Goal: Task Accomplishment & Management: Use online tool/utility

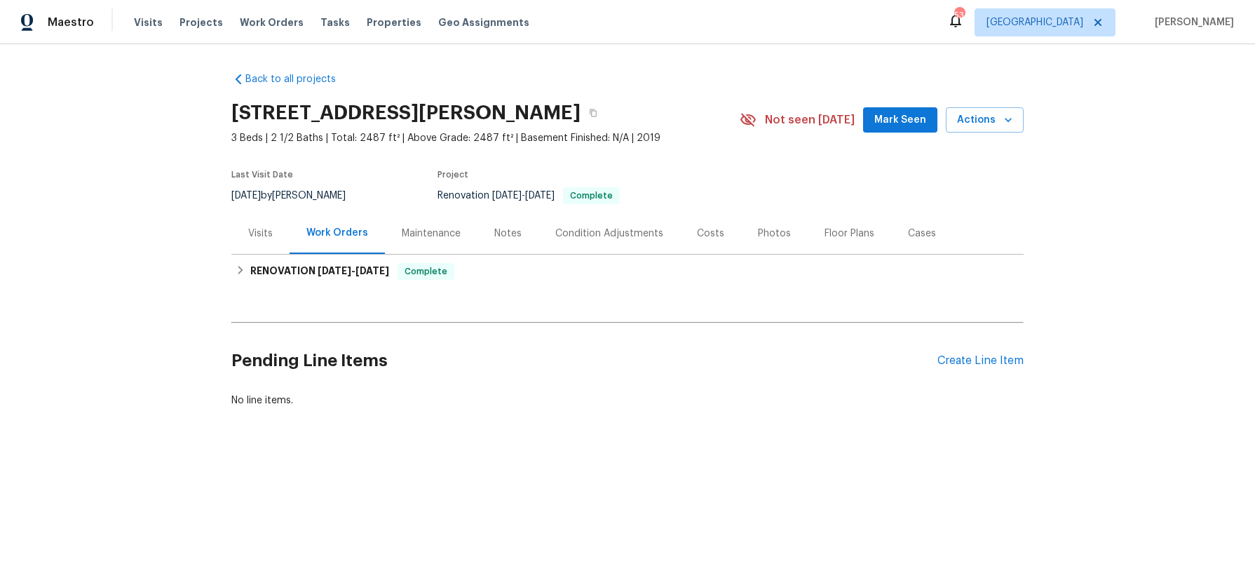
click at [503, 224] on div "Notes" at bounding box center [507, 232] width 61 height 41
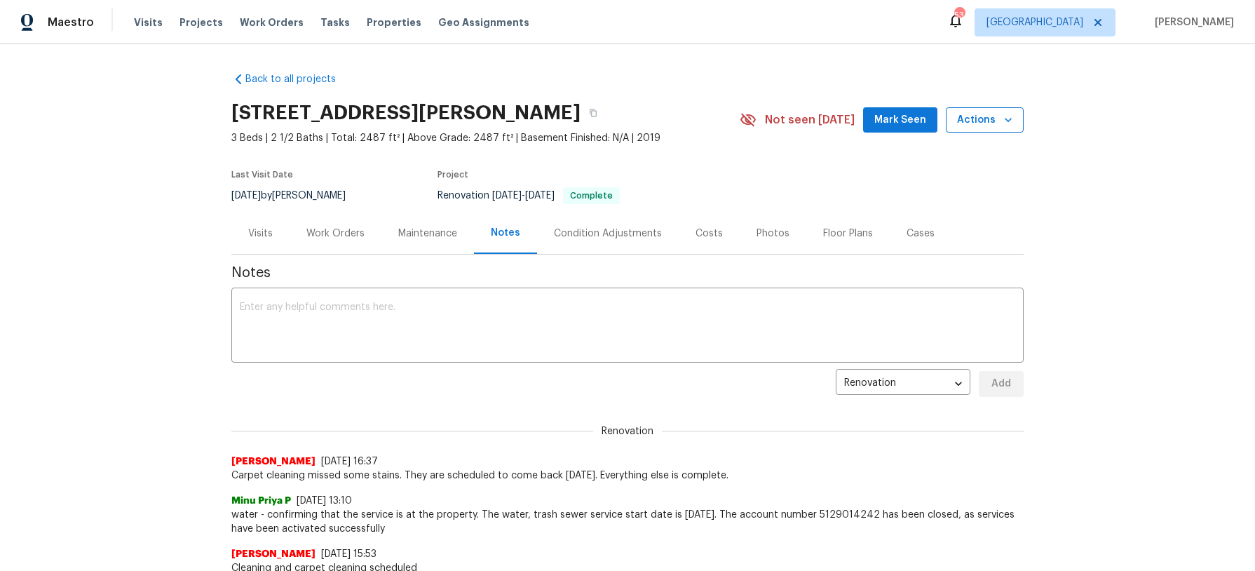
click at [1003, 117] on icon "button" at bounding box center [1008, 120] width 14 height 14
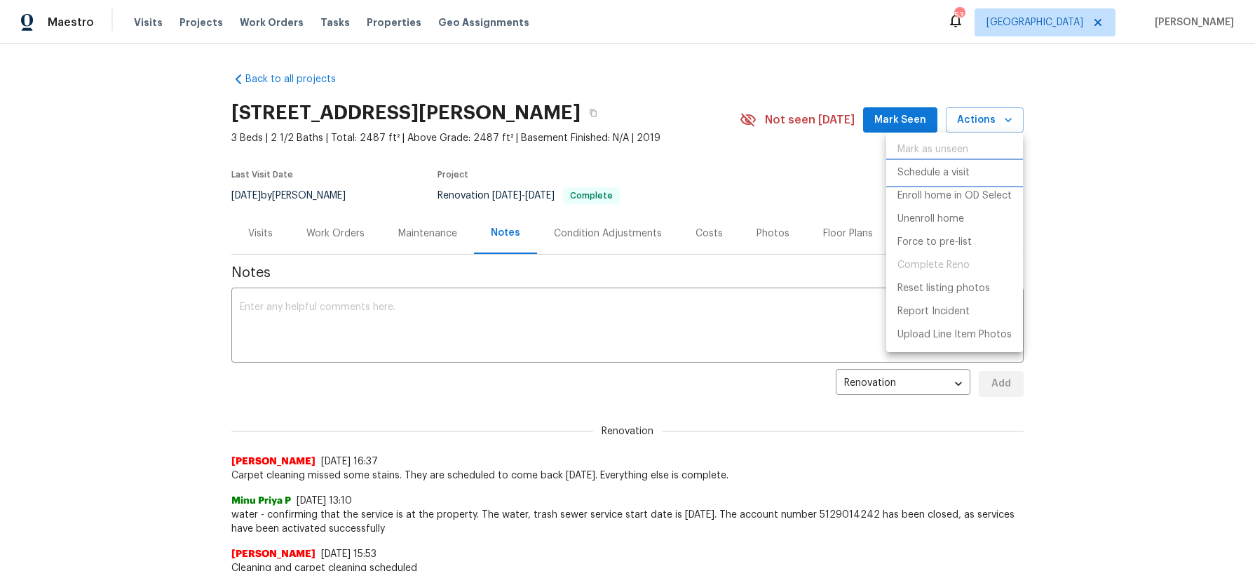
click at [932, 172] on p "Schedule a visit" at bounding box center [933, 172] width 72 height 15
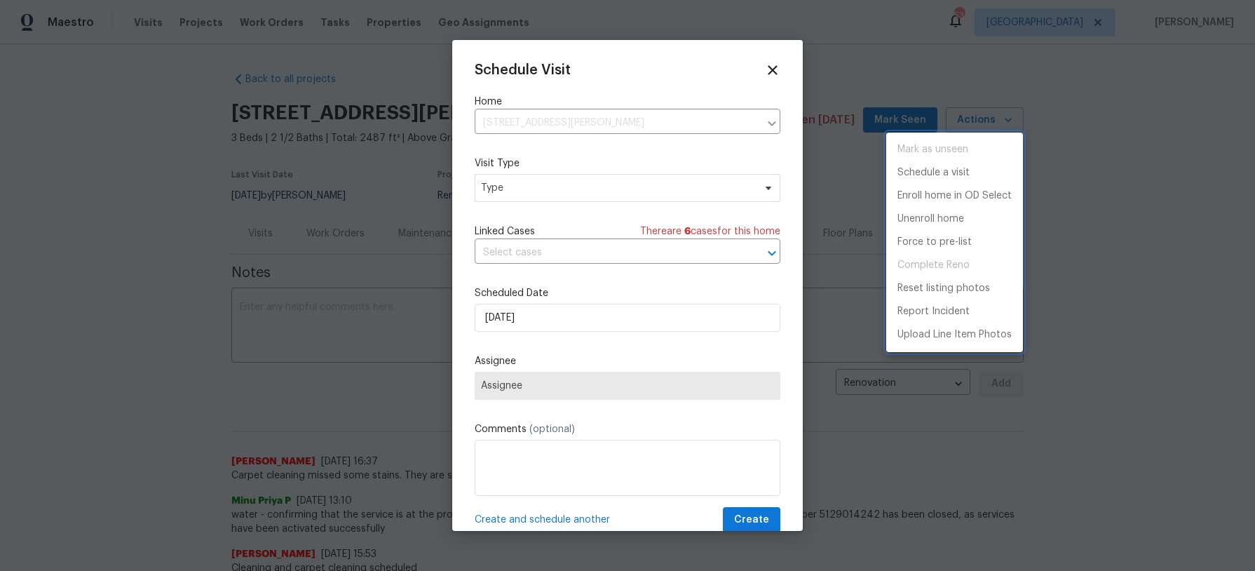
click at [580, 319] on div at bounding box center [627, 285] width 1255 height 571
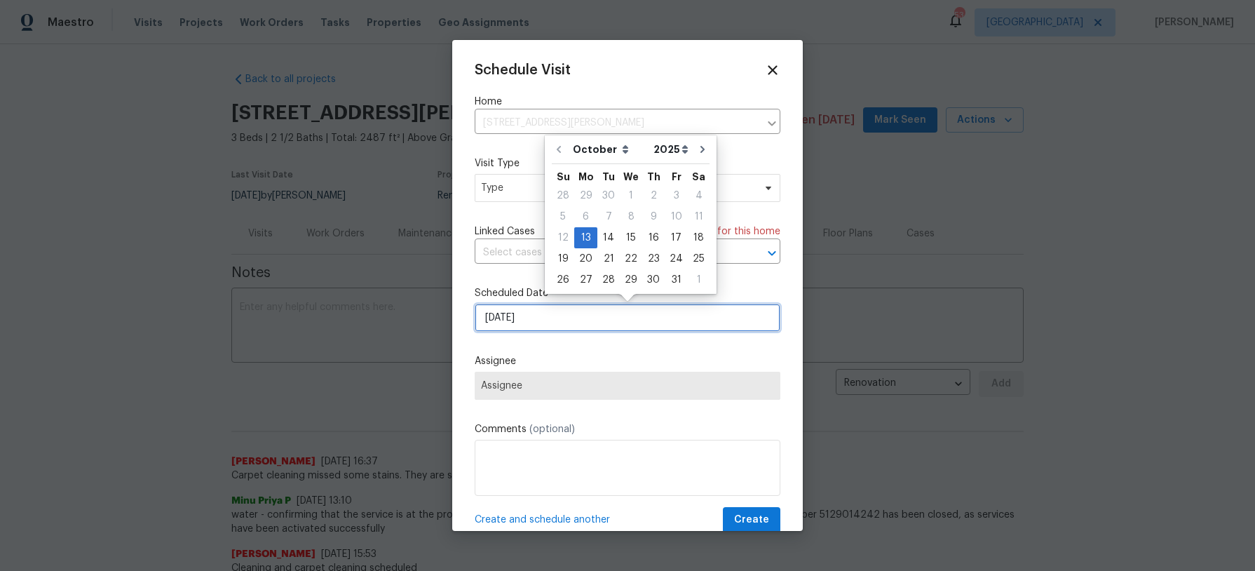
click at [580, 318] on input "[DATE]" at bounding box center [628, 318] width 306 height 28
click at [604, 238] on div "14" at bounding box center [608, 238] width 22 height 20
type input "10/14/2025"
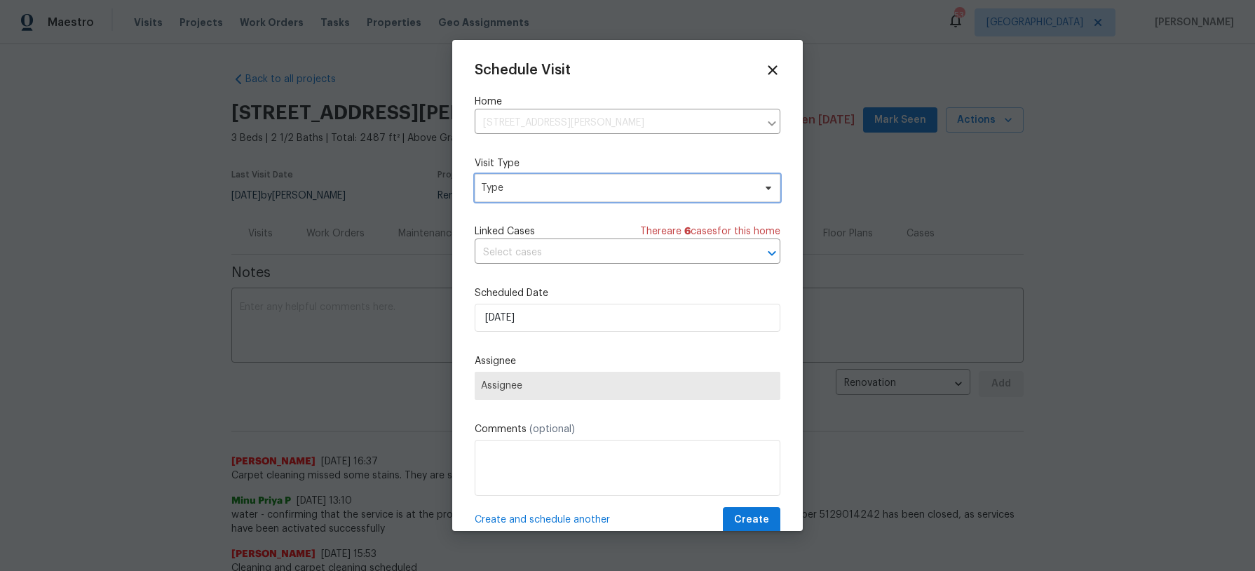
click at [586, 181] on span "Type" at bounding box center [617, 188] width 273 height 14
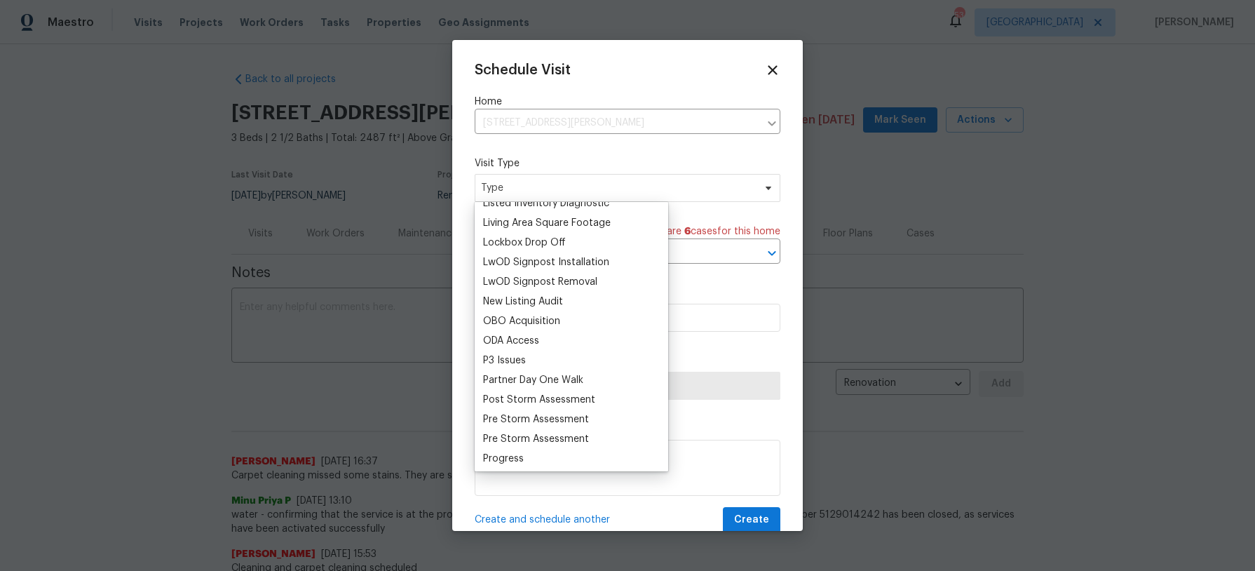
scroll to position [707, 0]
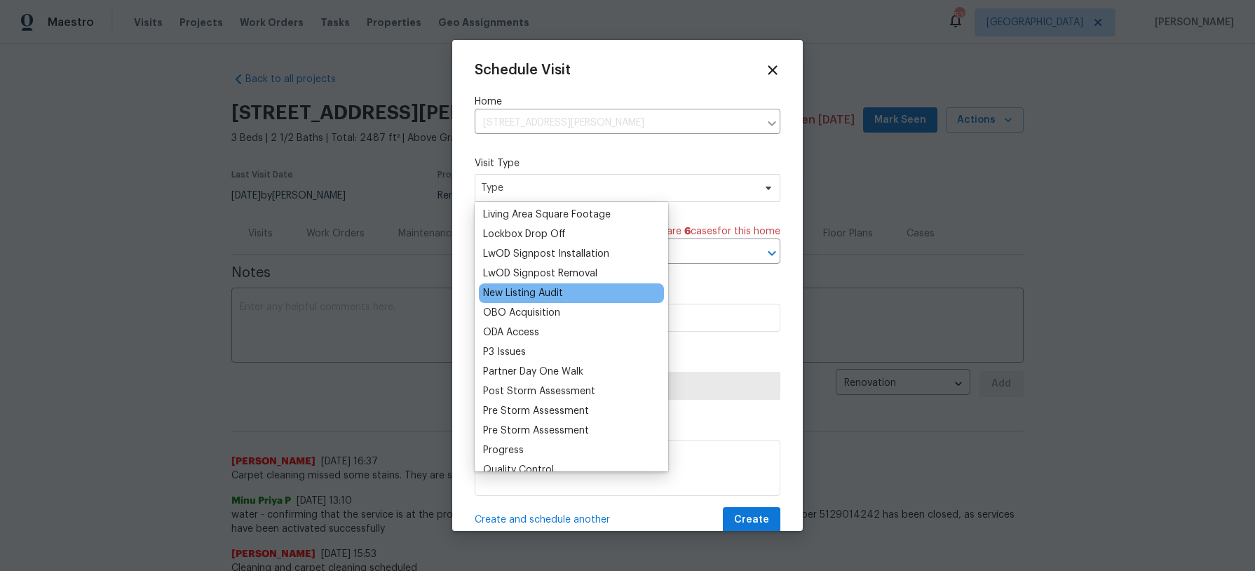
click at [584, 294] on div "New Listing Audit" at bounding box center [571, 293] width 185 height 20
click at [553, 290] on div "New Listing Audit" at bounding box center [523, 293] width 80 height 14
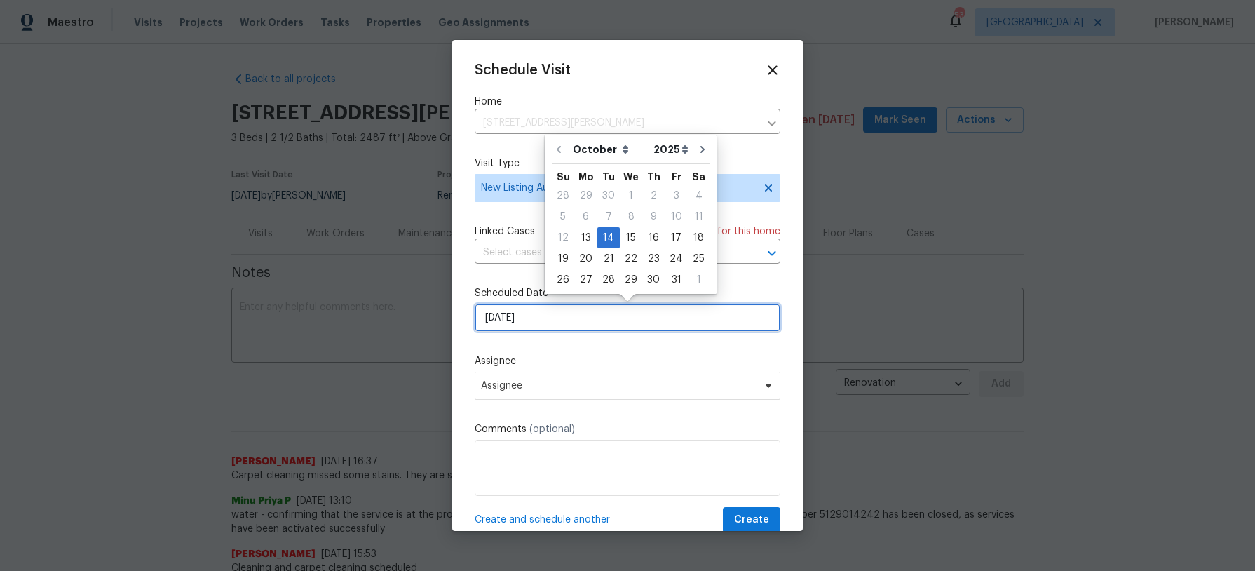
click at [560, 311] on input "10/14/2025" at bounding box center [628, 318] width 306 height 28
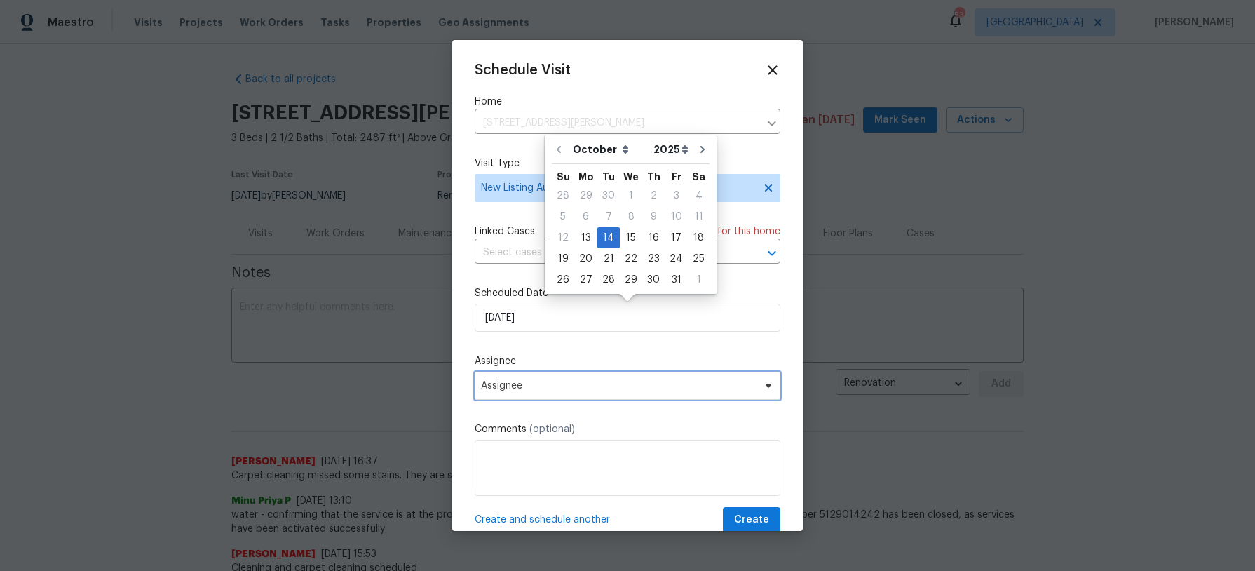
click at [538, 381] on span "Assignee" at bounding box center [618, 385] width 275 height 11
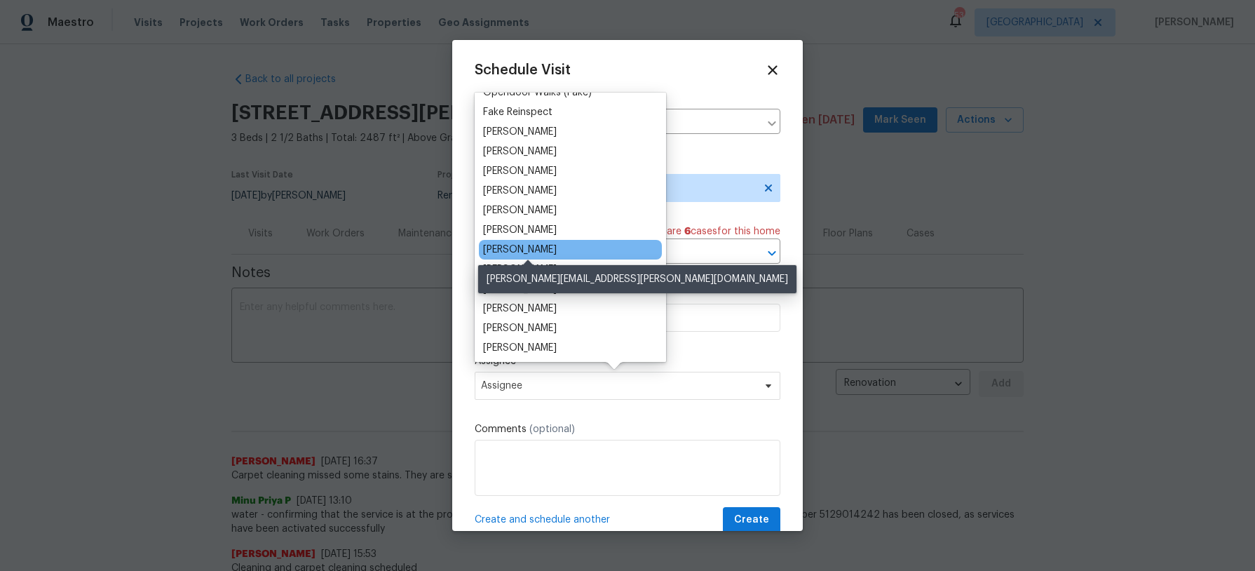
scroll to position [73, 0]
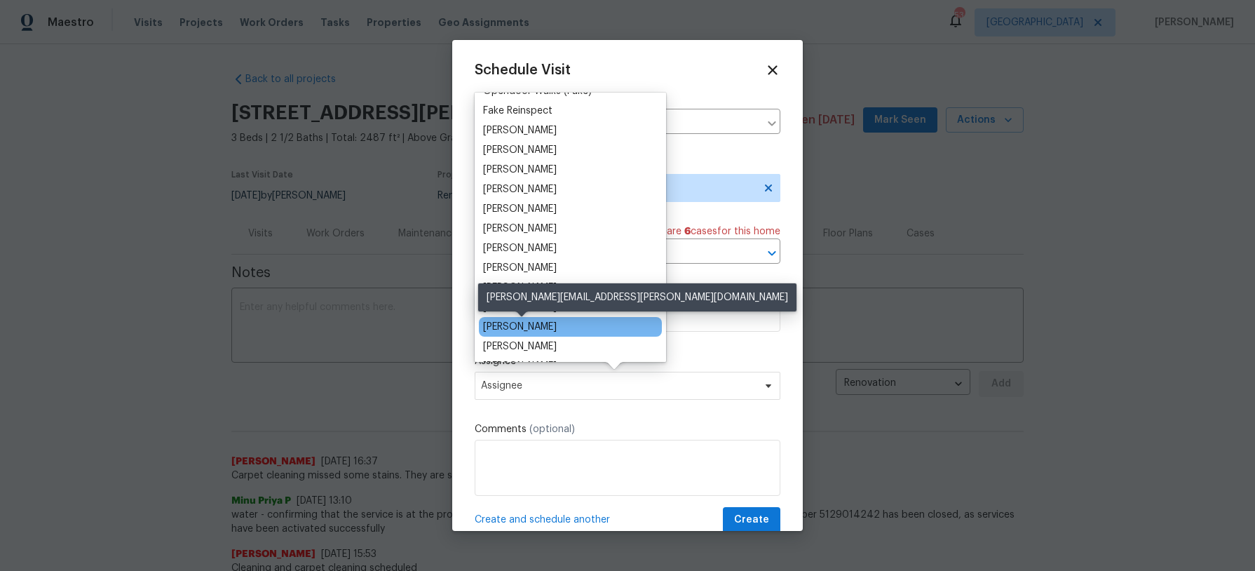
click at [520, 327] on div "[PERSON_NAME]" at bounding box center [520, 327] width 74 height 14
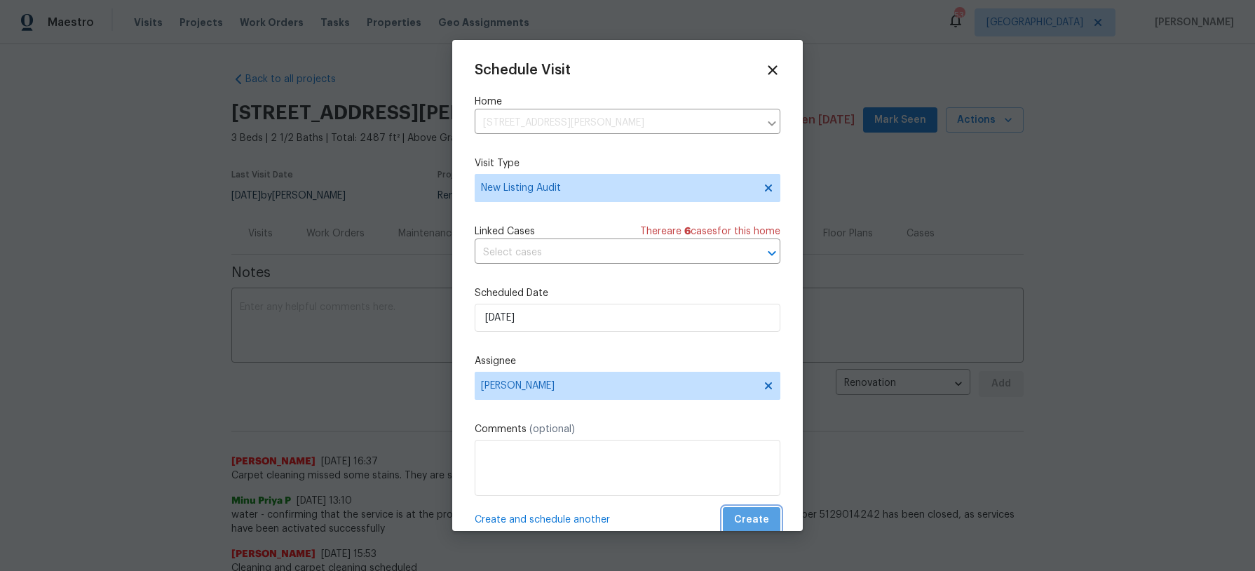
click at [759, 512] on span "Create" at bounding box center [751, 520] width 35 height 18
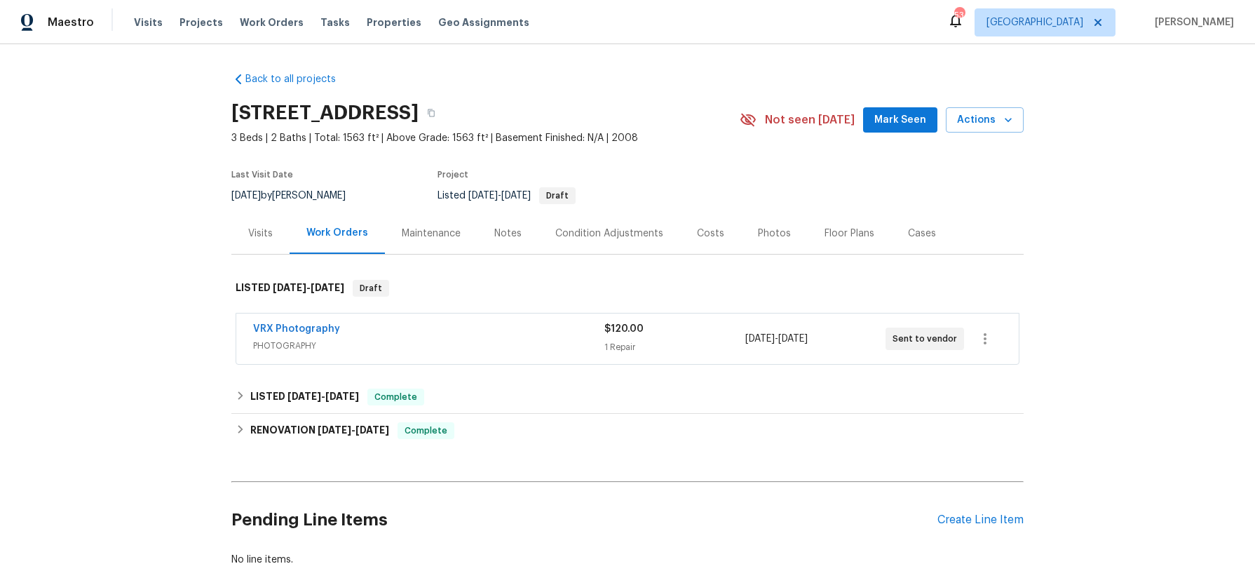
click at [495, 236] on div "Notes" at bounding box center [507, 233] width 27 height 14
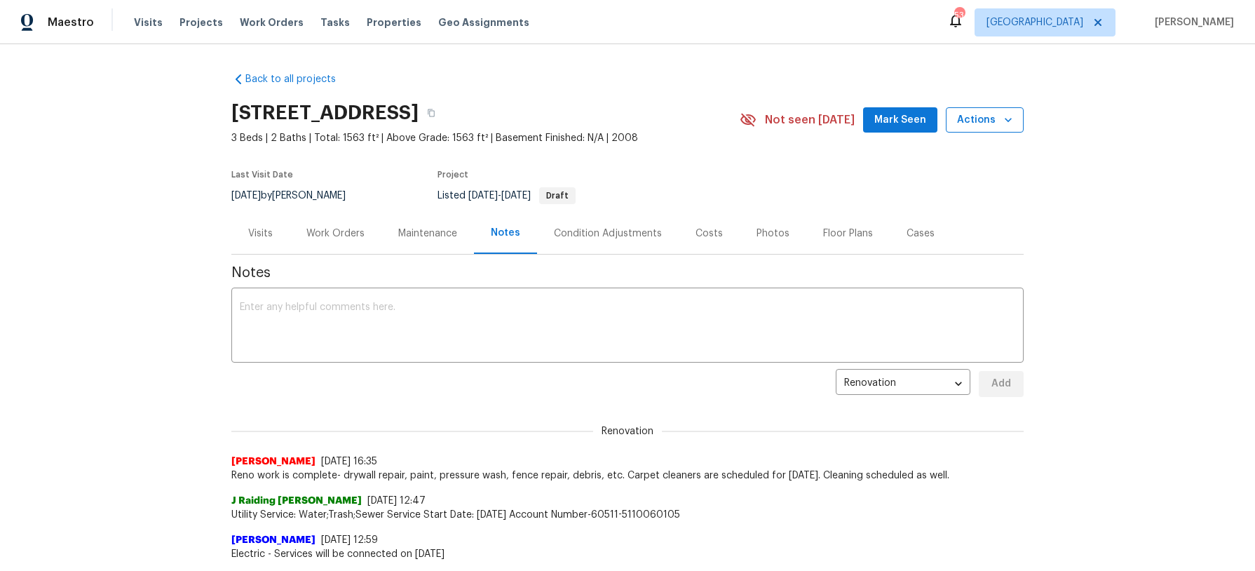
click at [1015, 123] on button "Actions" at bounding box center [985, 120] width 78 height 26
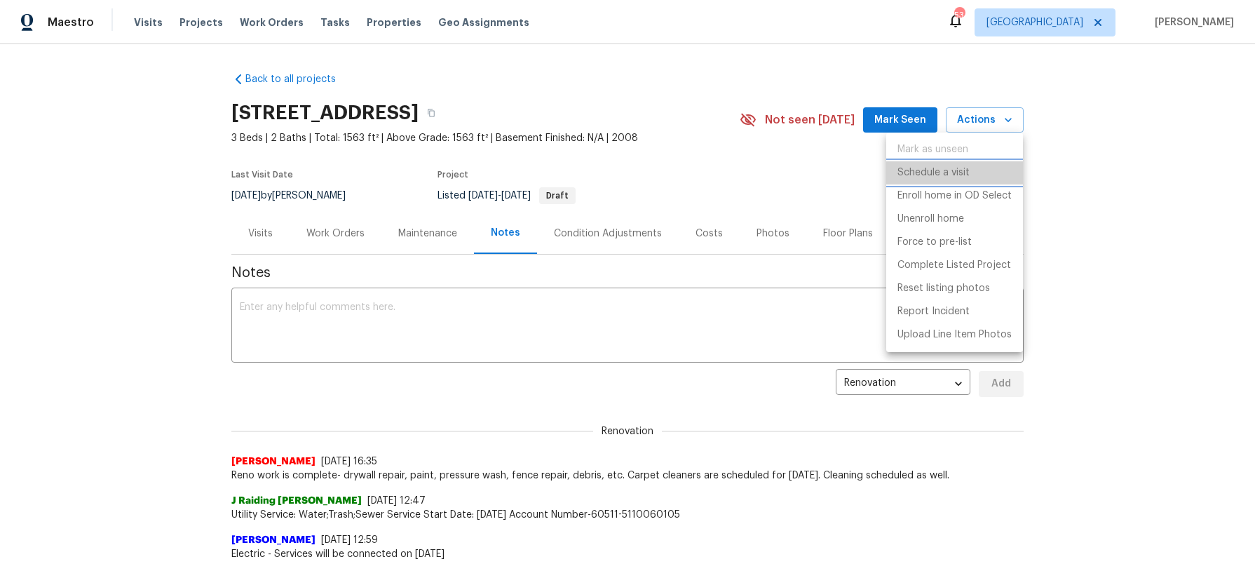
click at [970, 175] on li "Schedule a visit" at bounding box center [954, 172] width 137 height 23
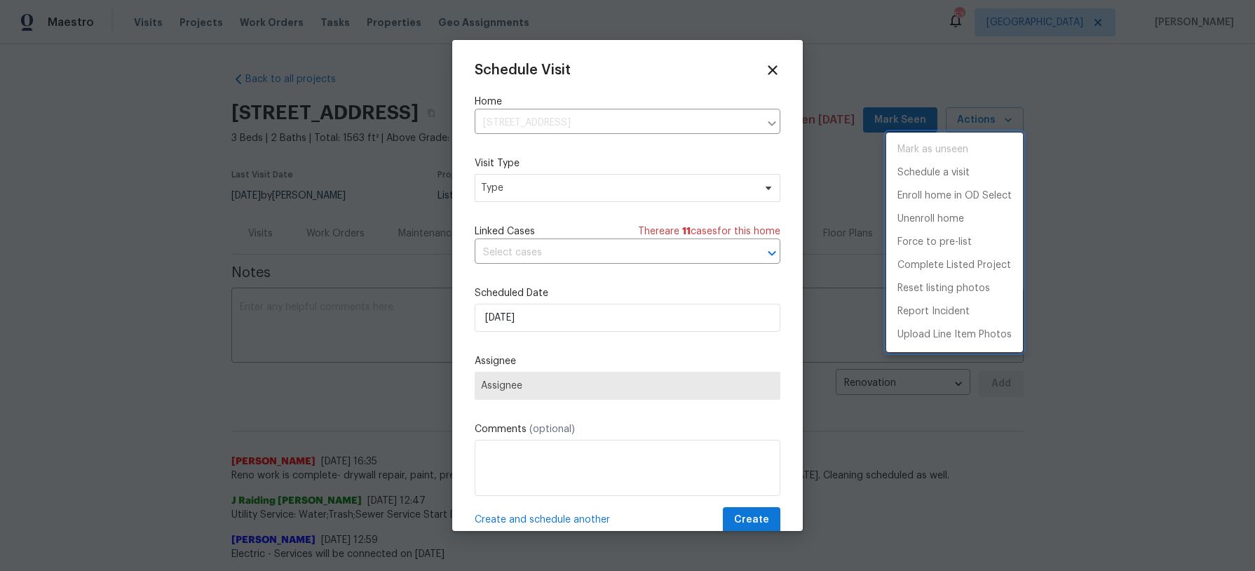
click at [636, 312] on div at bounding box center [627, 285] width 1255 height 571
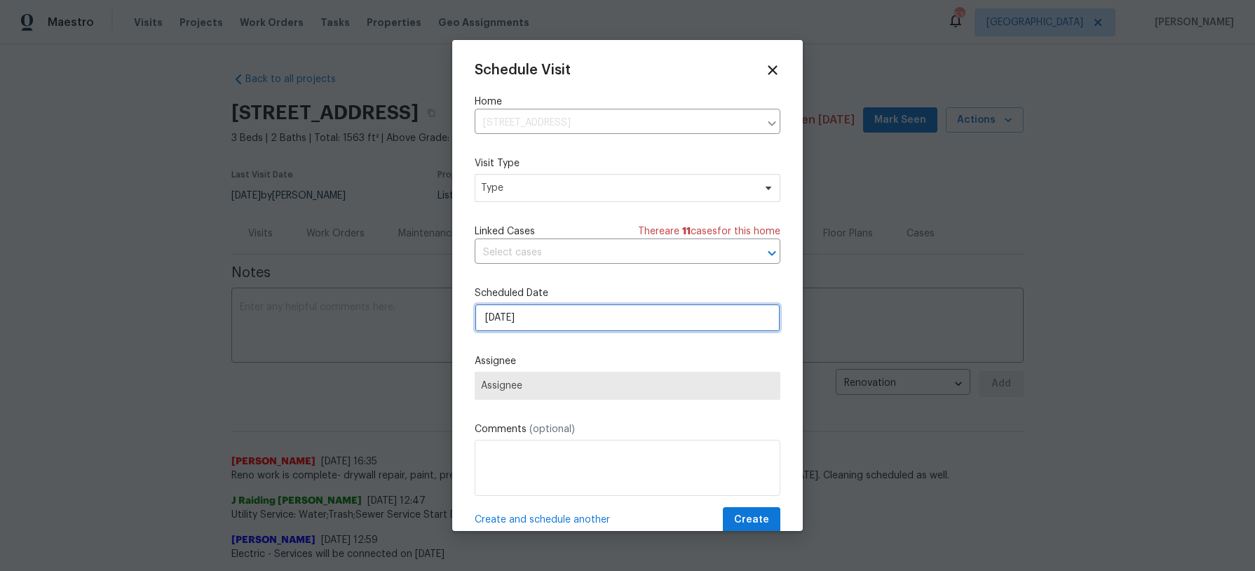
click at [629, 317] on input "[DATE]" at bounding box center [628, 318] width 306 height 28
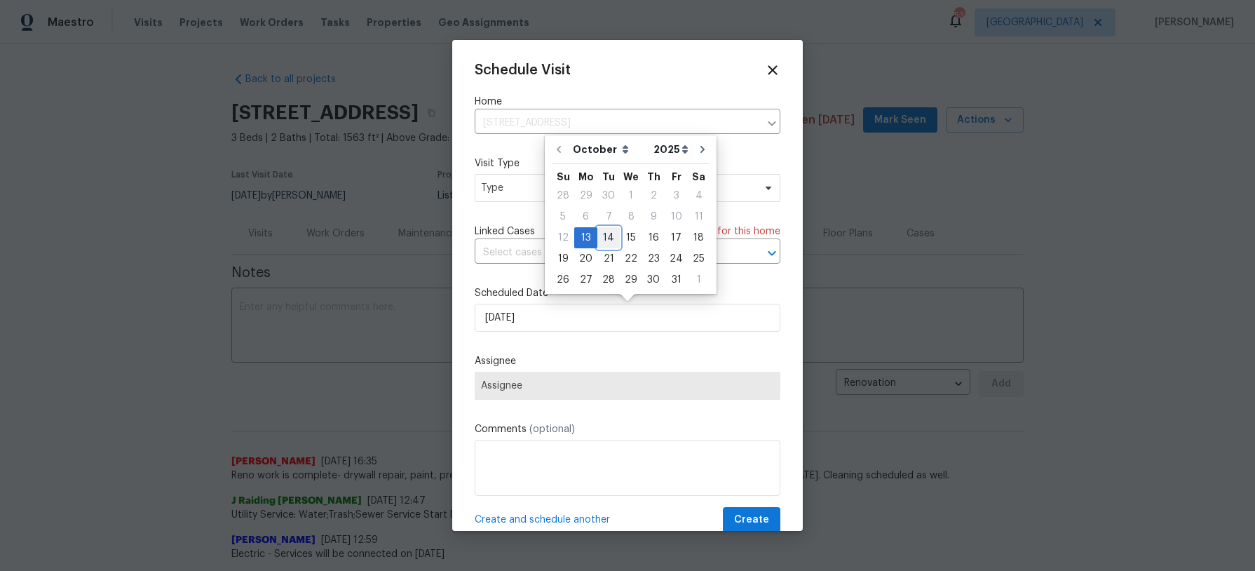
click at [611, 240] on div "14" at bounding box center [608, 238] width 22 height 20
type input "[DATE]"
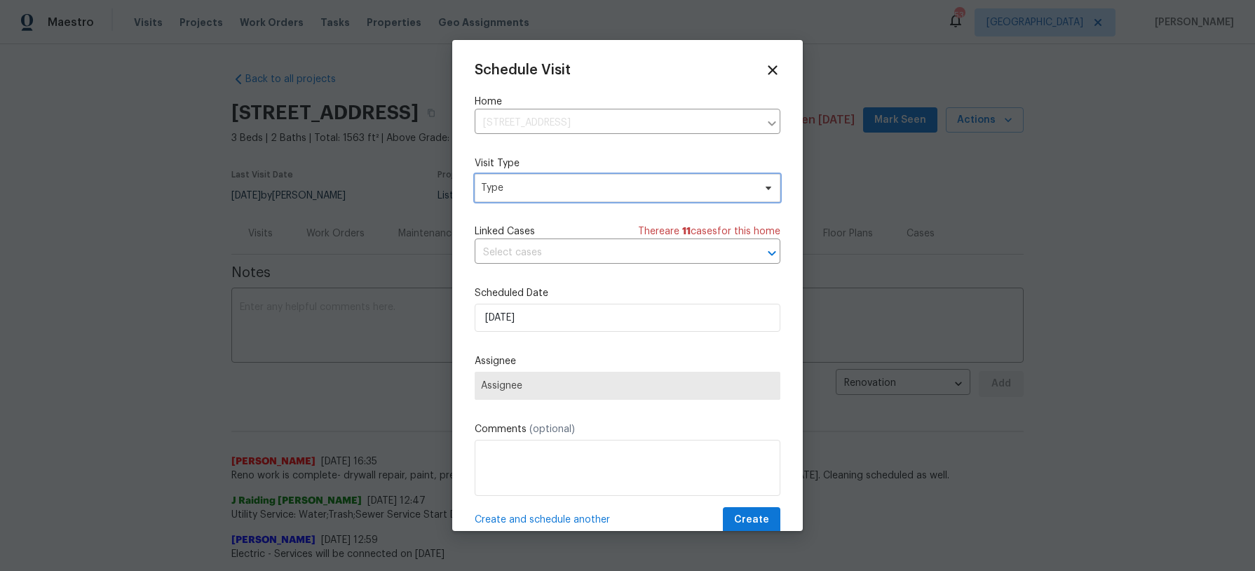
click at [611, 190] on span "Type" at bounding box center [617, 188] width 273 height 14
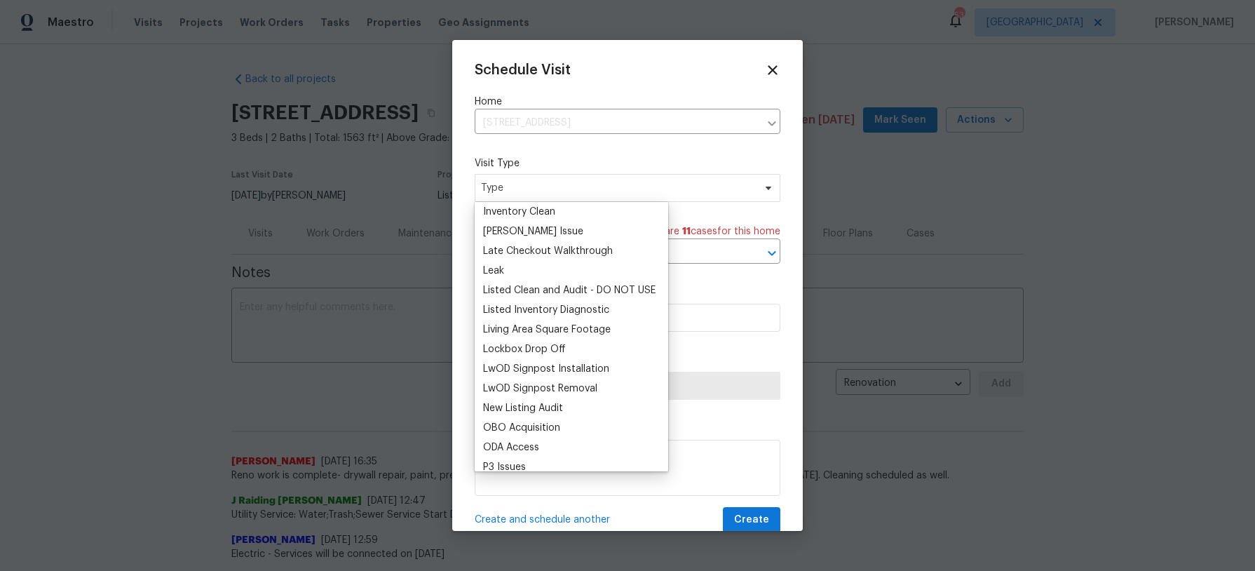
scroll to position [593, 0]
click at [561, 406] on div "New Listing Audit" at bounding box center [523, 407] width 80 height 14
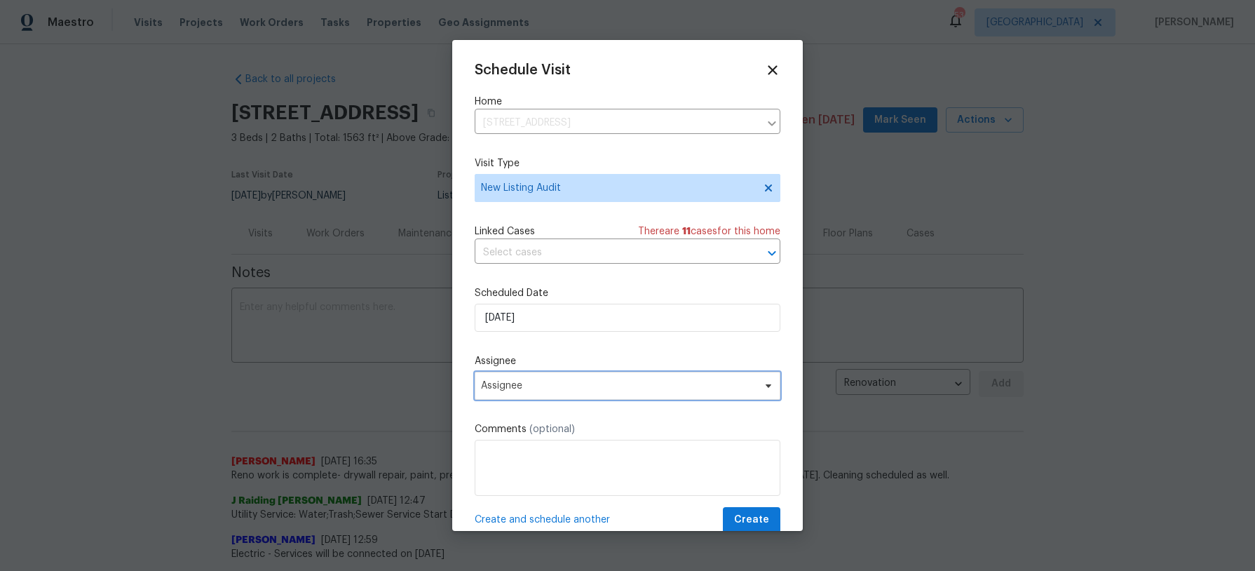
click at [588, 387] on span "Assignee" at bounding box center [618, 385] width 275 height 11
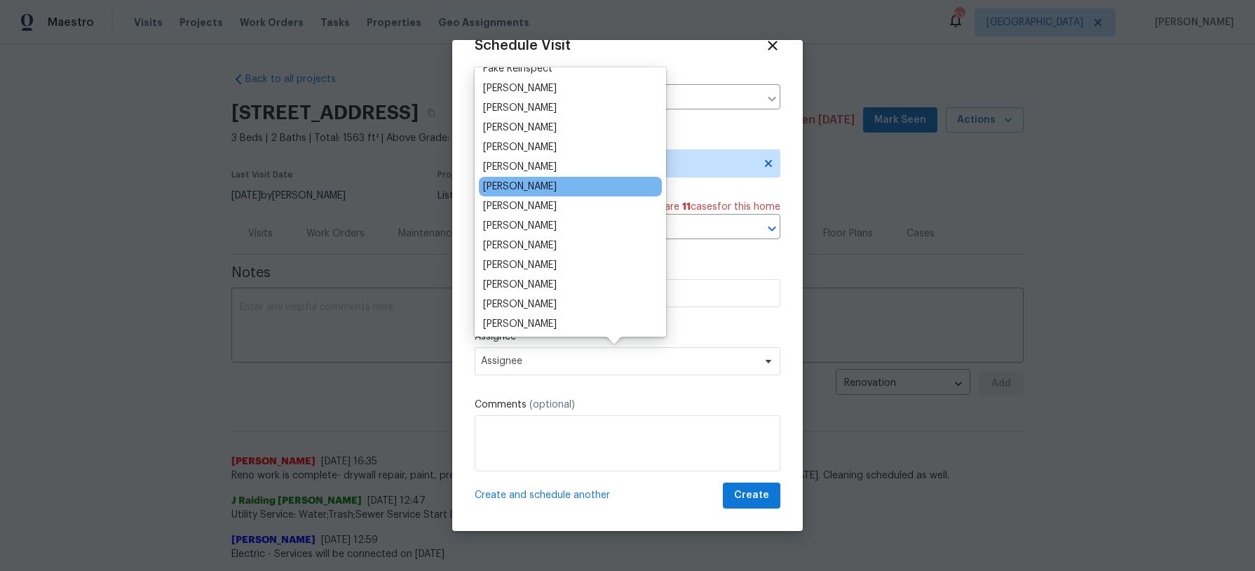
scroll to position [95, 0]
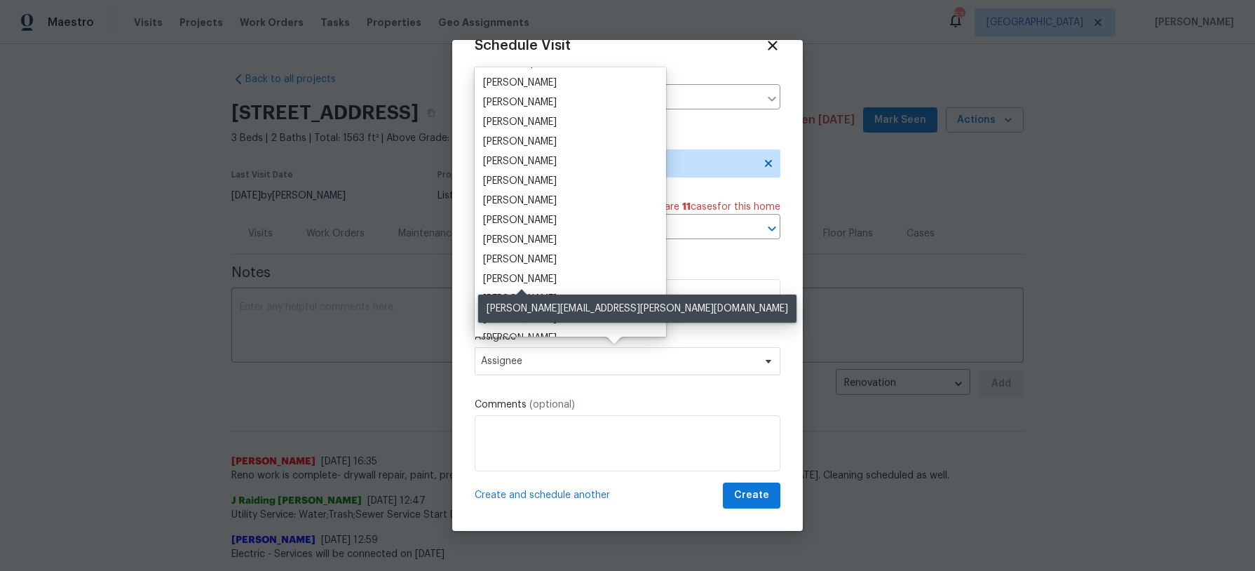
click at [548, 274] on div "[PERSON_NAME]" at bounding box center [520, 279] width 74 height 14
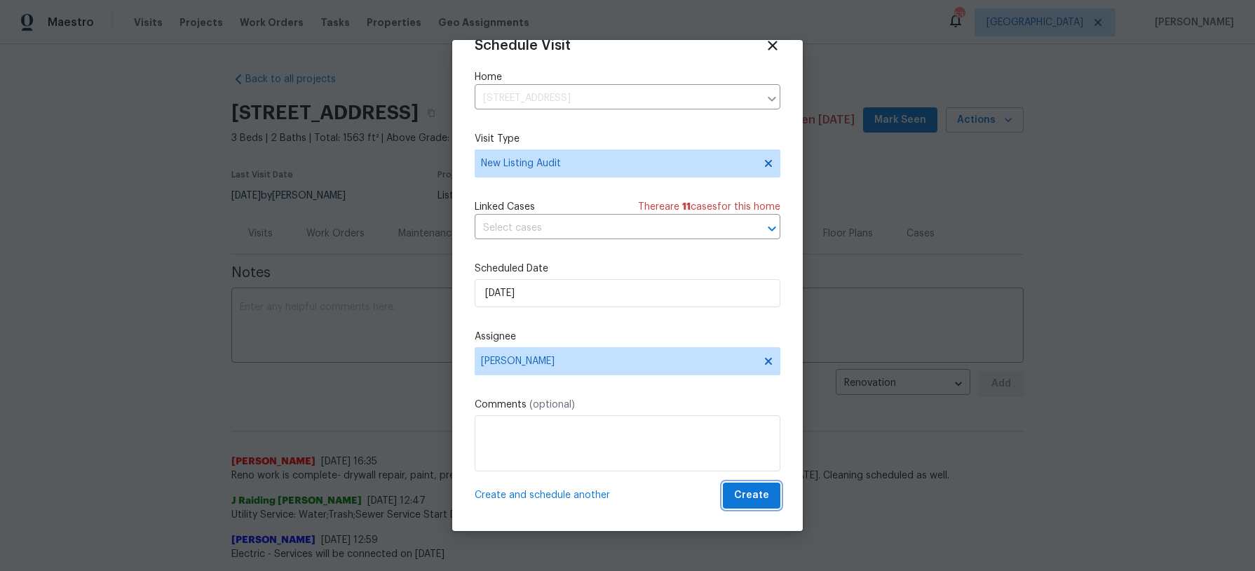
click at [766, 500] on span "Create" at bounding box center [751, 496] width 35 height 18
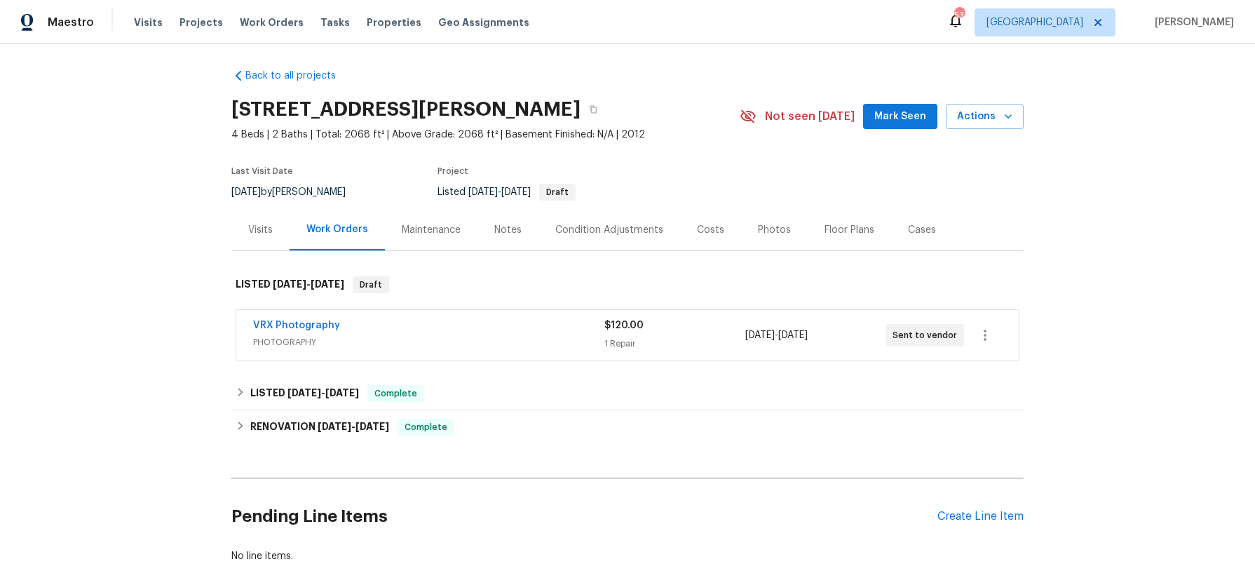
scroll to position [1, 0]
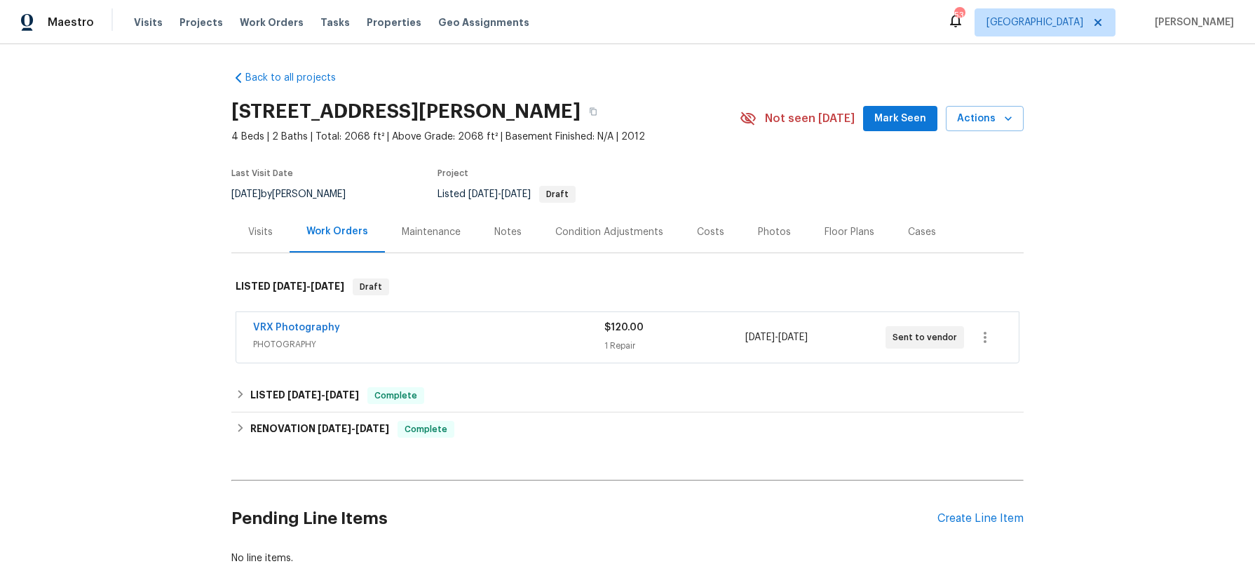
click at [505, 231] on div "Notes" at bounding box center [507, 232] width 27 height 14
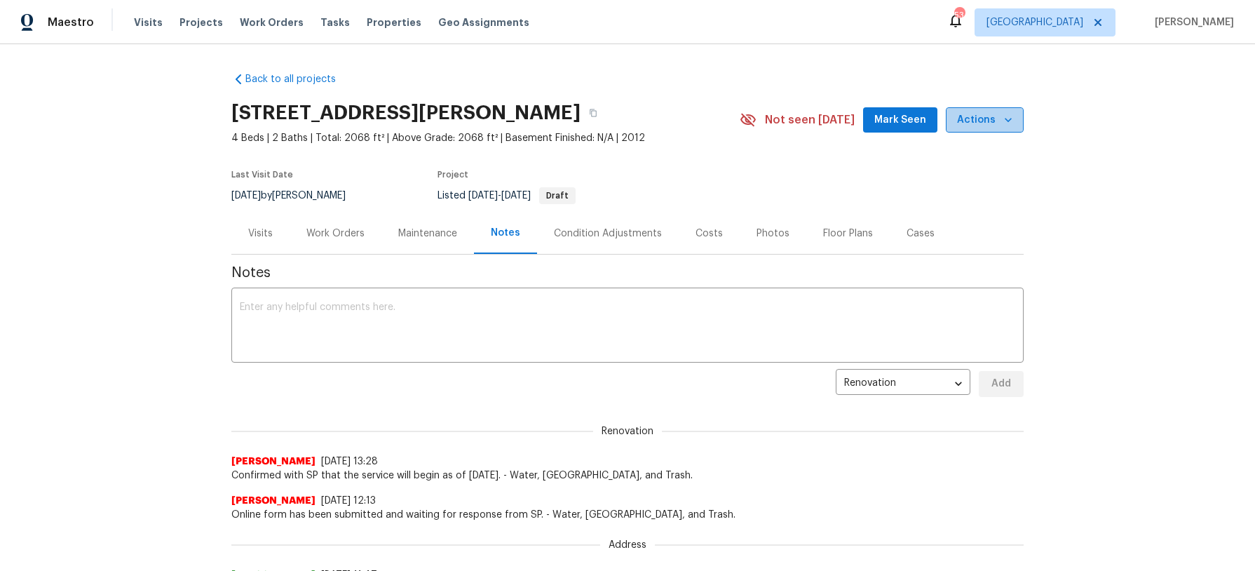
click at [991, 121] on span "Actions" at bounding box center [984, 120] width 55 height 18
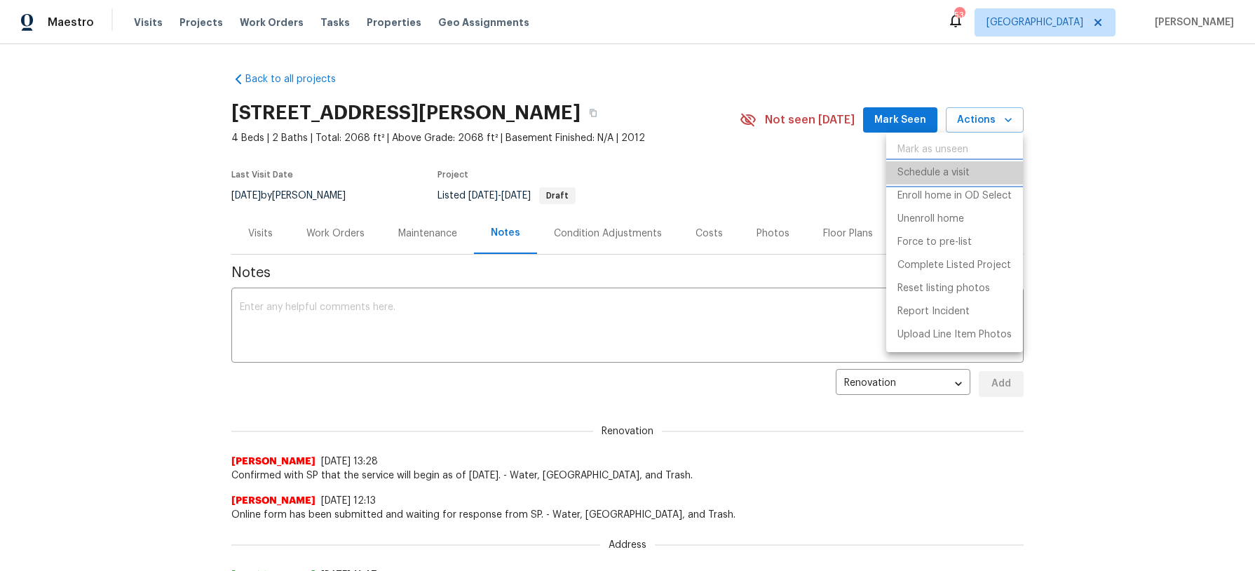
click at [956, 172] on p "Schedule a visit" at bounding box center [933, 172] width 72 height 15
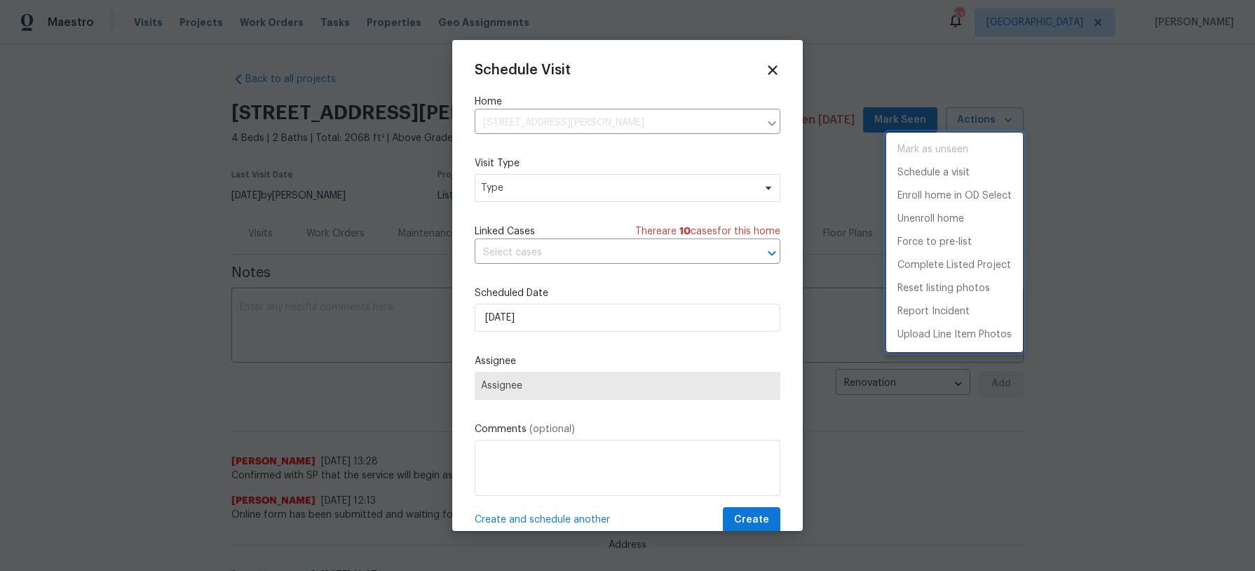
click at [547, 320] on div at bounding box center [627, 285] width 1255 height 571
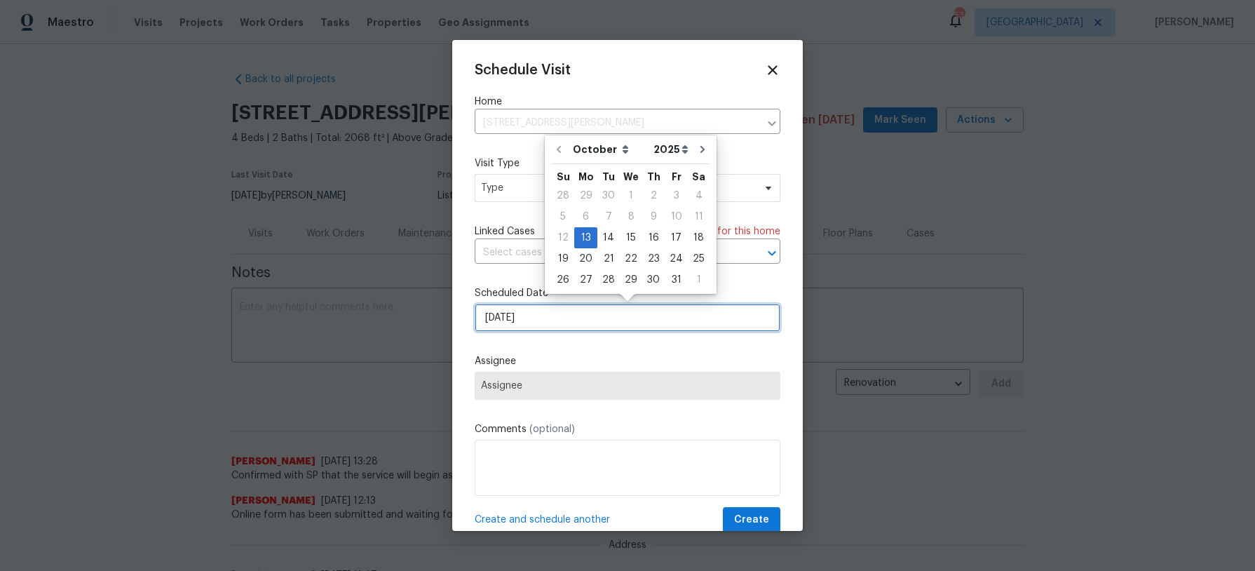
click at [550, 319] on input "[DATE]" at bounding box center [628, 318] width 306 height 28
click at [606, 237] on div "14" at bounding box center [608, 238] width 22 height 20
type input "10/14/2025"
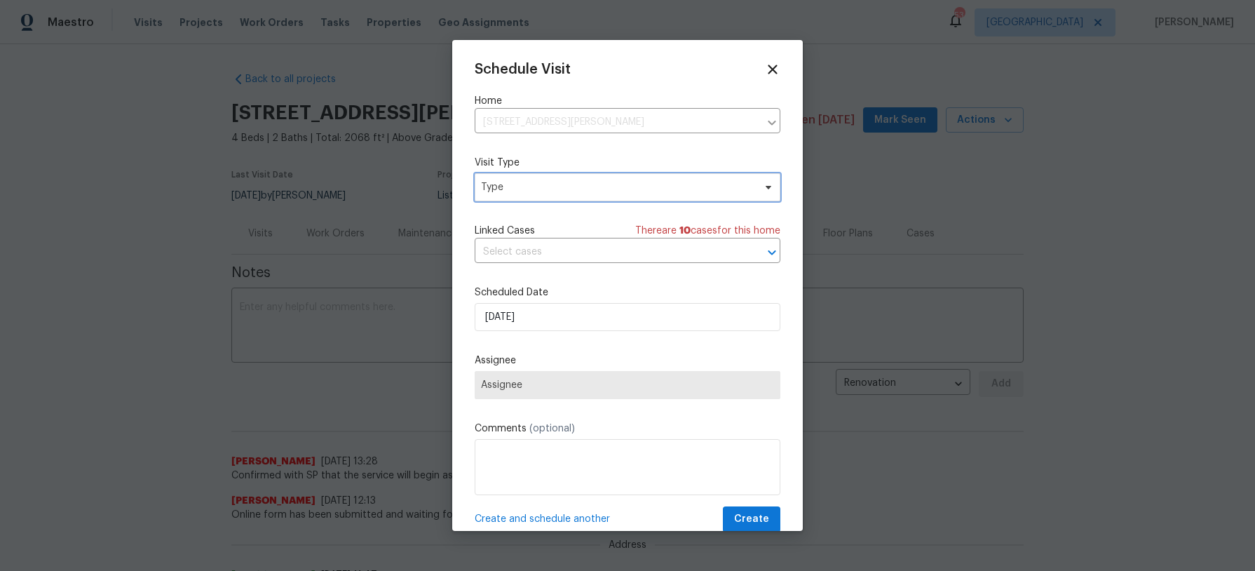
click at [625, 184] on span "Type" at bounding box center [617, 187] width 273 height 14
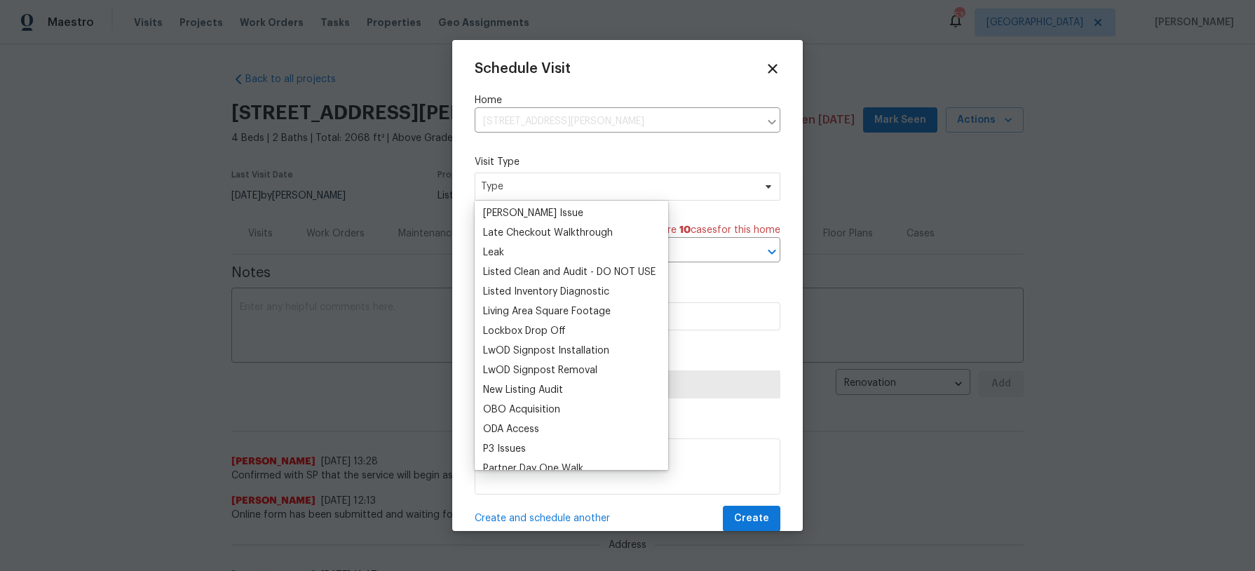
scroll to position [665, 0]
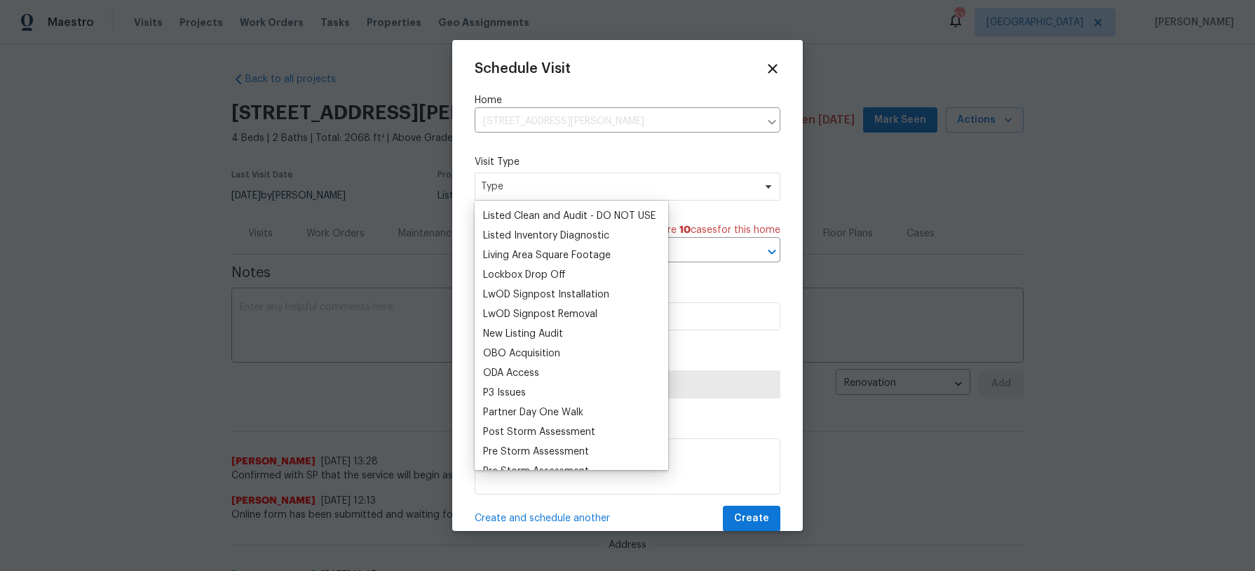
click at [560, 332] on div "New Listing Audit" at bounding box center [523, 334] width 80 height 14
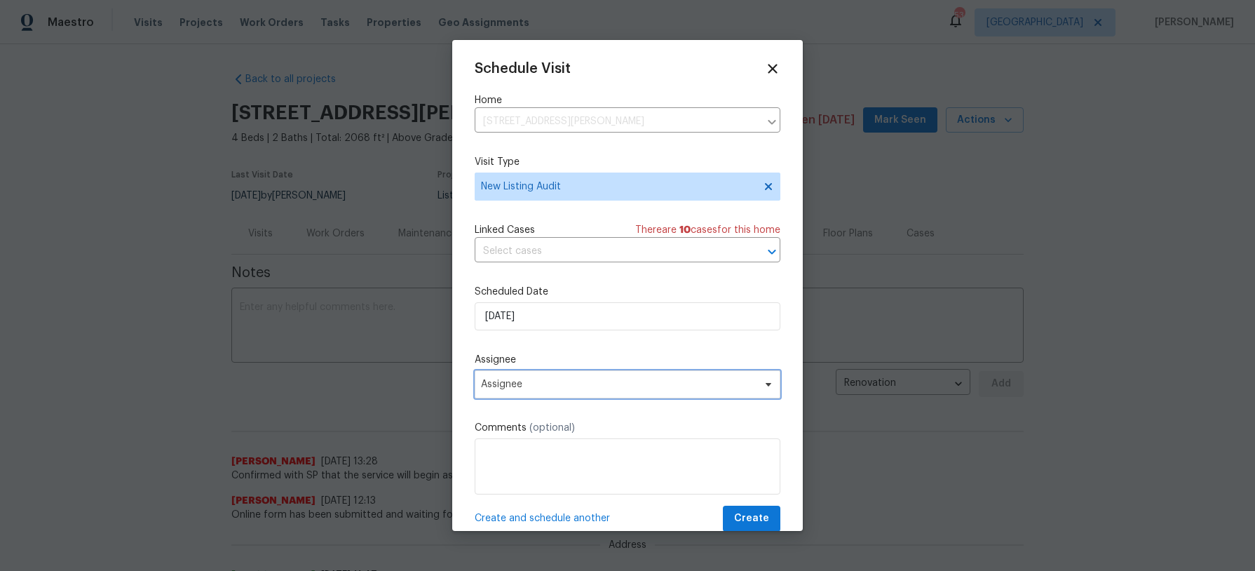
click at [567, 380] on span "Assignee" at bounding box center [618, 384] width 275 height 11
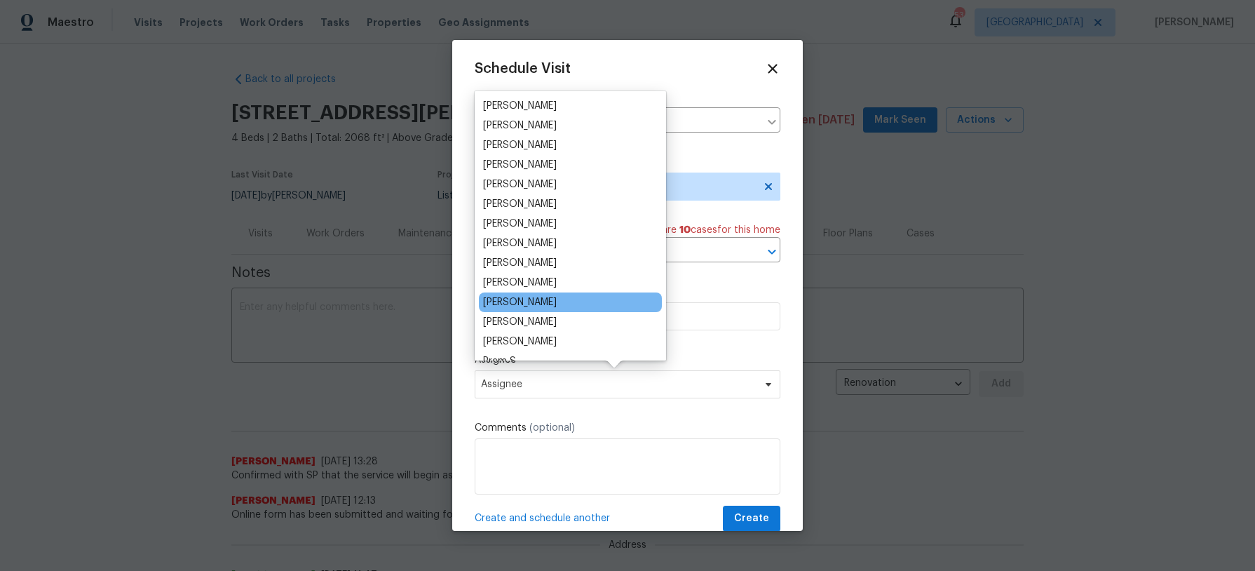
scroll to position [118, 0]
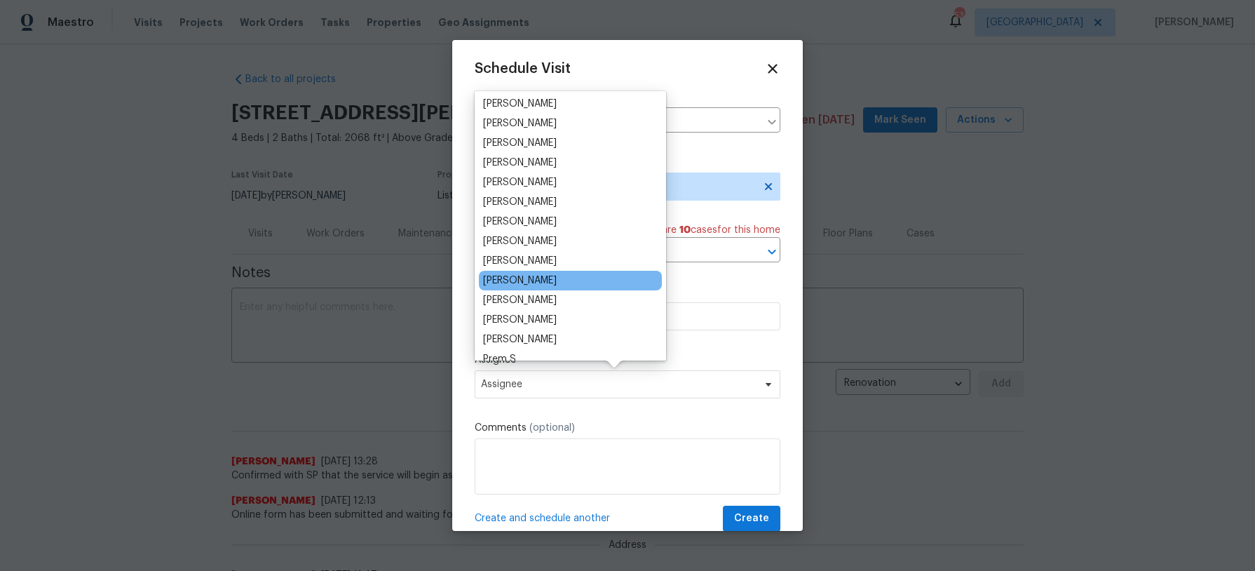
click at [562, 283] on div "[PERSON_NAME]" at bounding box center [570, 281] width 183 height 20
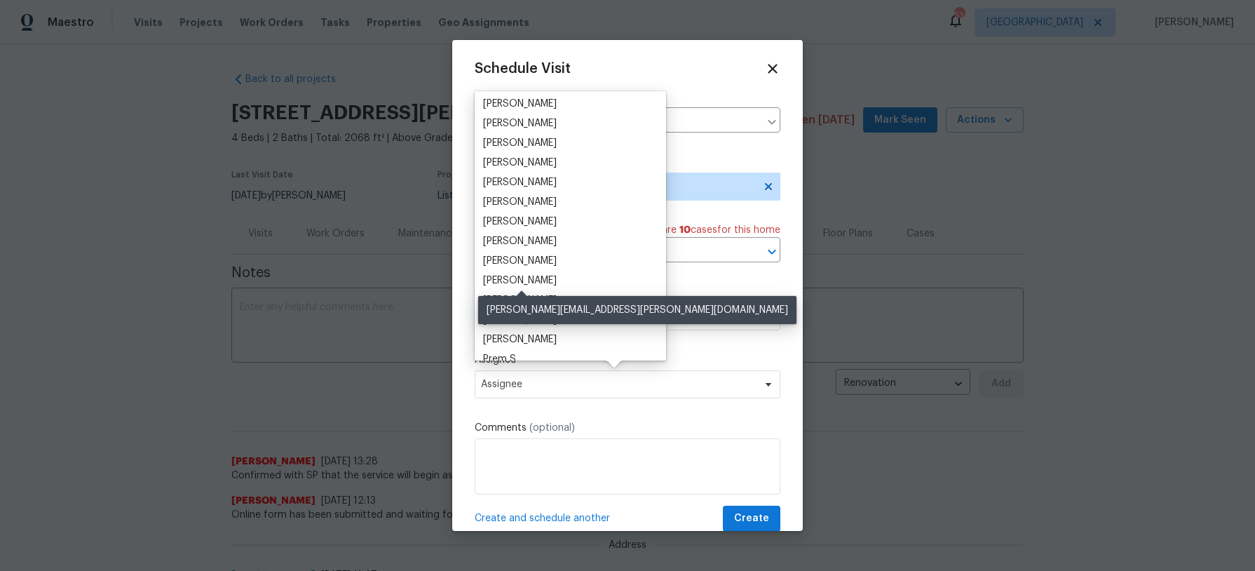
click at [557, 283] on div "[PERSON_NAME]" at bounding box center [520, 280] width 74 height 14
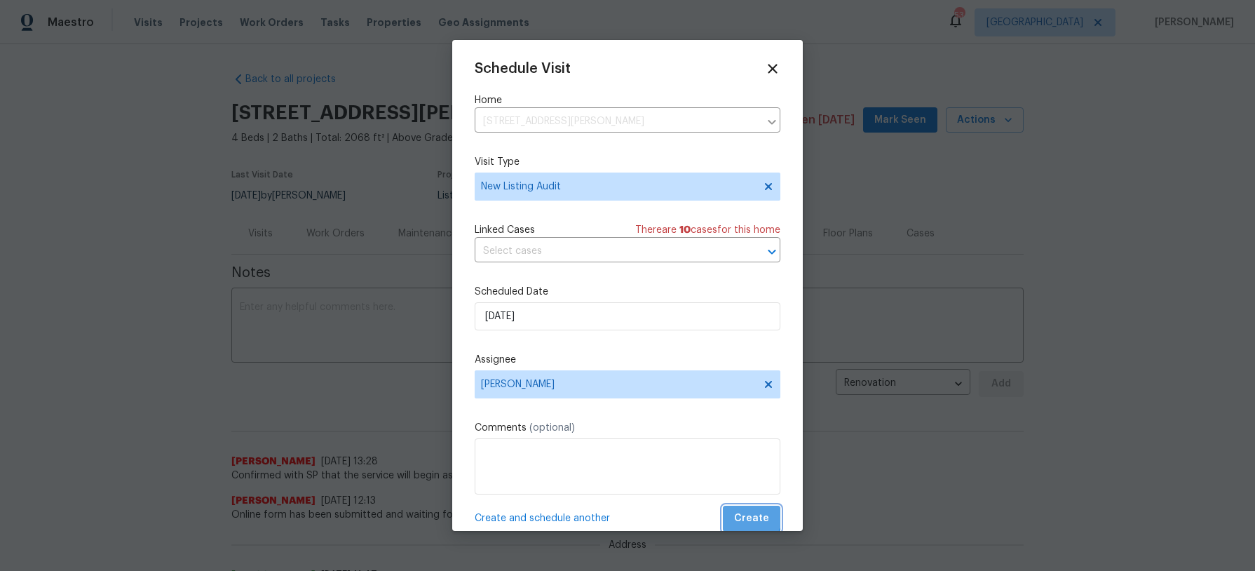
click at [753, 515] on span "Create" at bounding box center [751, 519] width 35 height 18
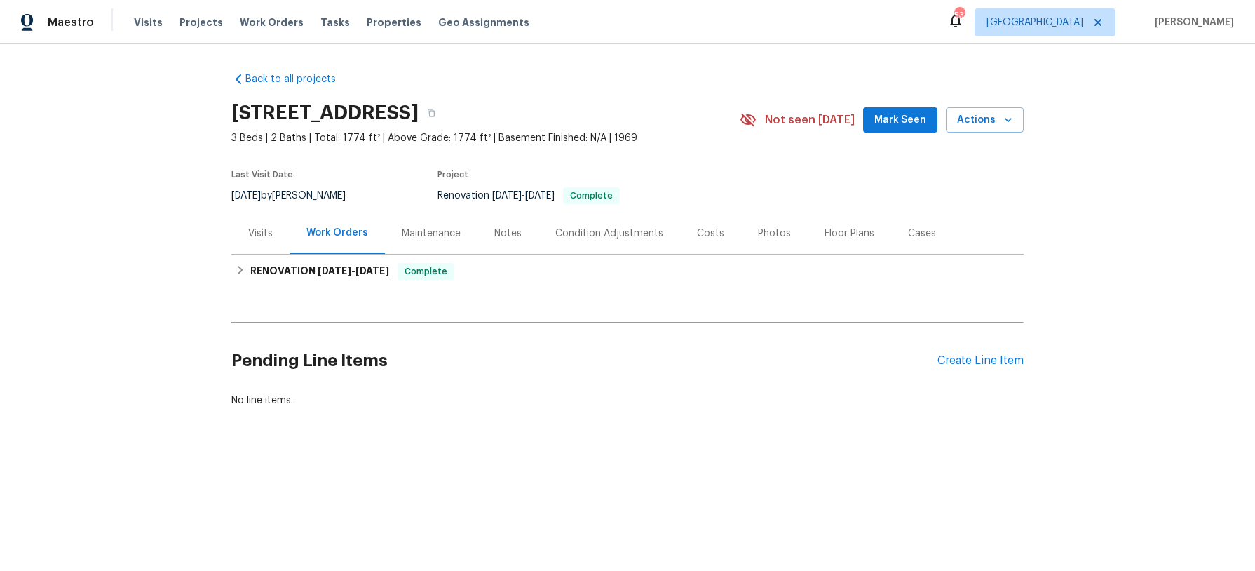
click at [499, 231] on div "Notes" at bounding box center [507, 233] width 27 height 14
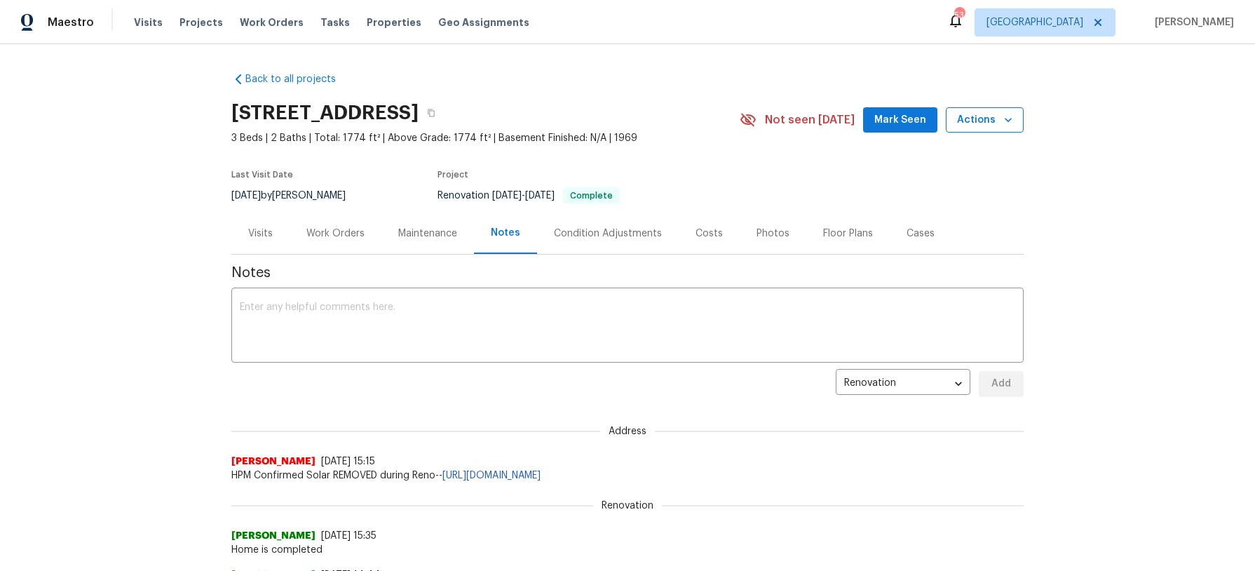
click at [998, 118] on span "Actions" at bounding box center [984, 120] width 55 height 18
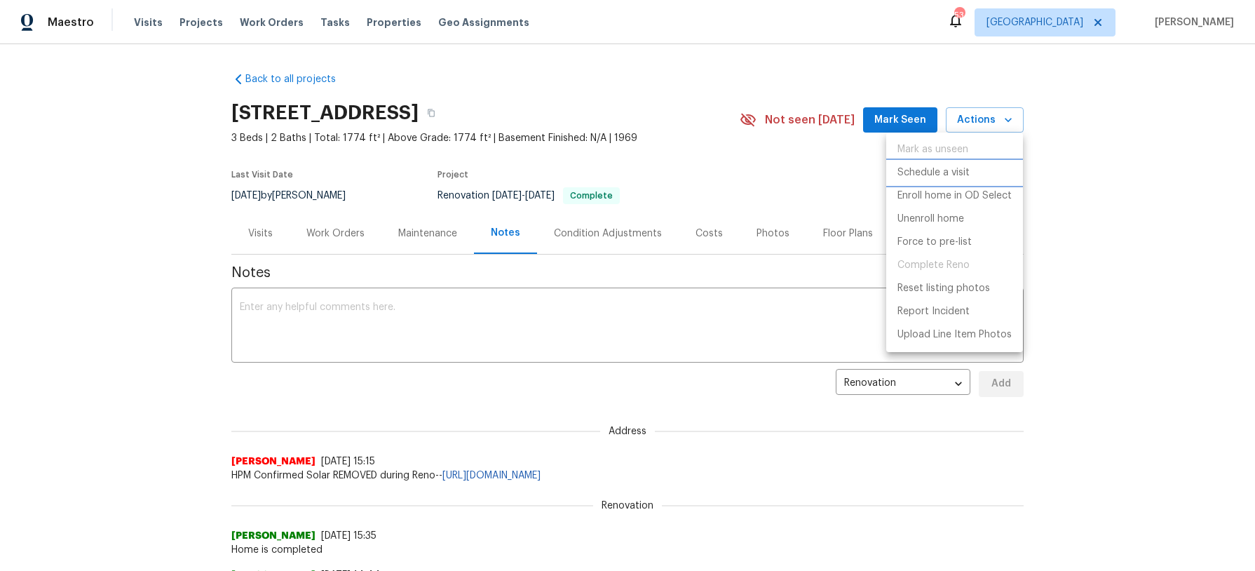
click at [983, 174] on li "Schedule a visit" at bounding box center [954, 172] width 137 height 23
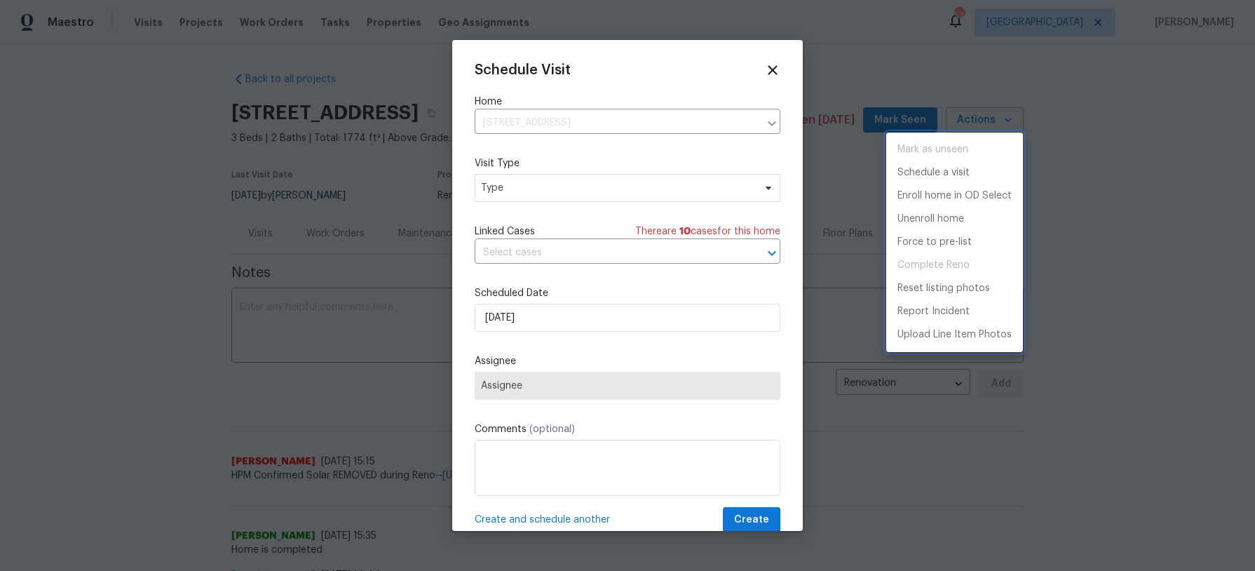
click at [545, 193] on div at bounding box center [627, 285] width 1255 height 571
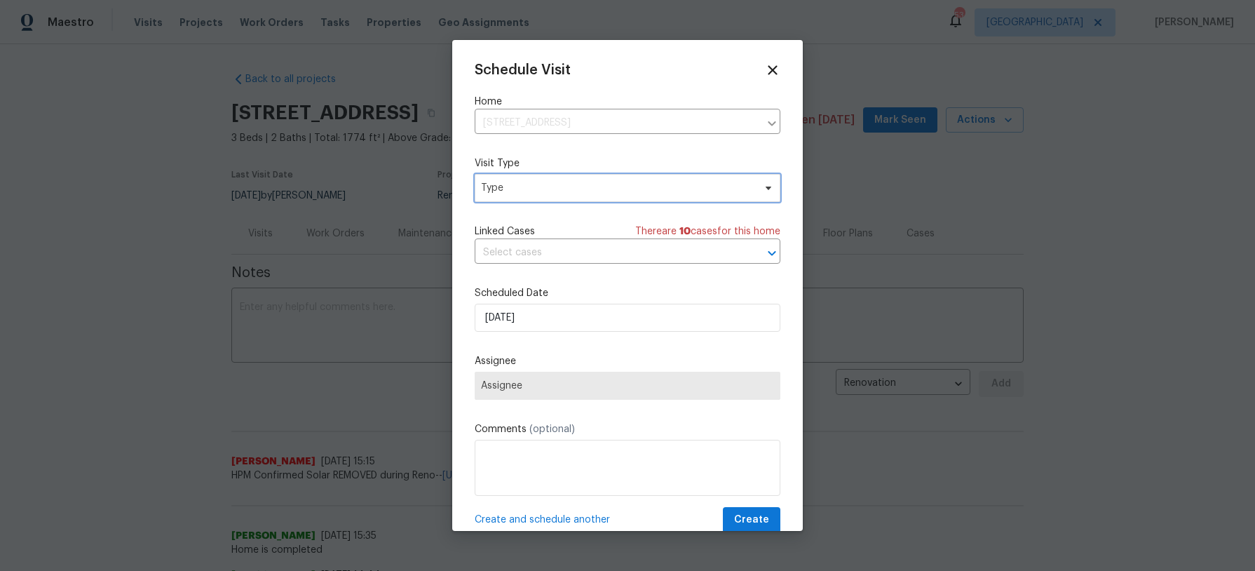
click at [539, 182] on span "Type" at bounding box center [617, 188] width 273 height 14
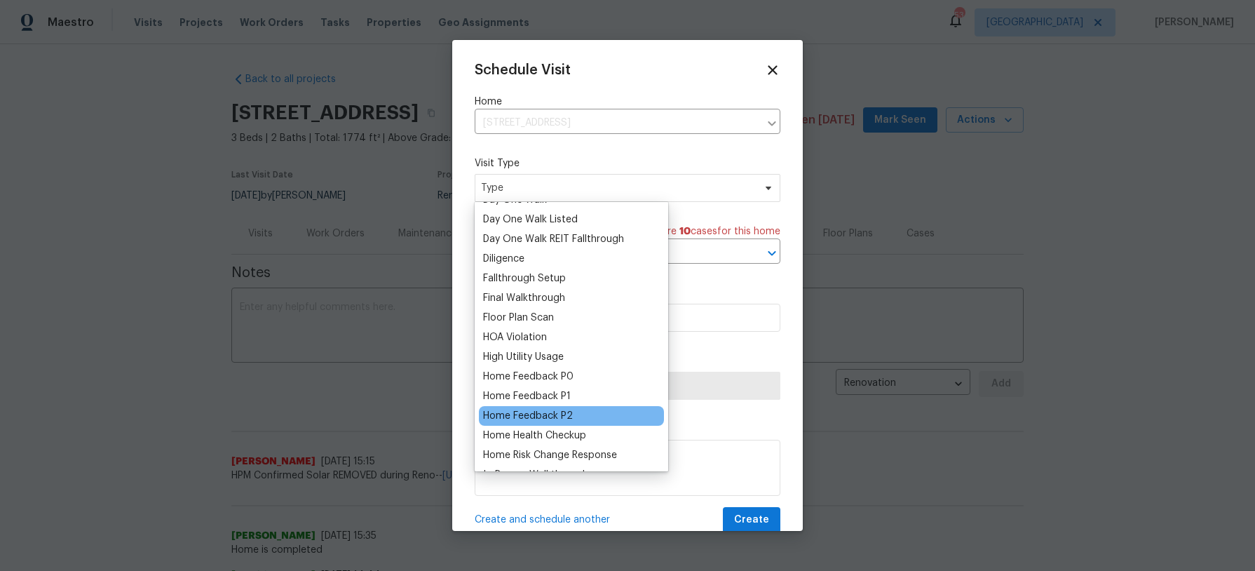
scroll to position [368, 0]
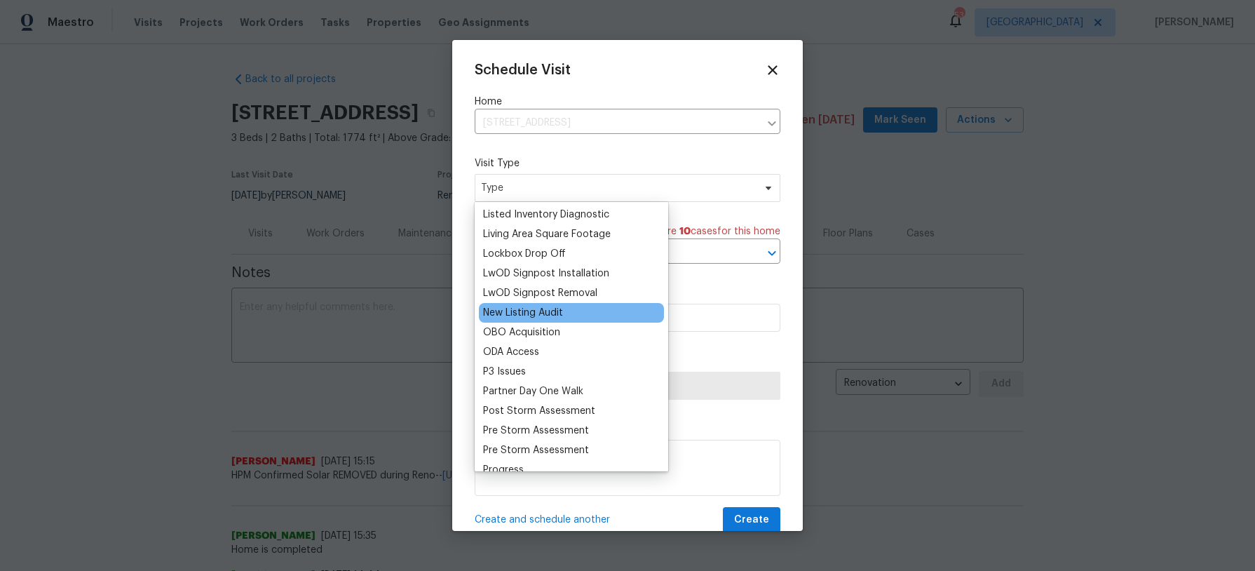
click at [553, 306] on div "New Listing Audit" at bounding box center [571, 313] width 185 height 20
click at [554, 301] on div "New Listing Audit" at bounding box center [571, 309] width 185 height 20
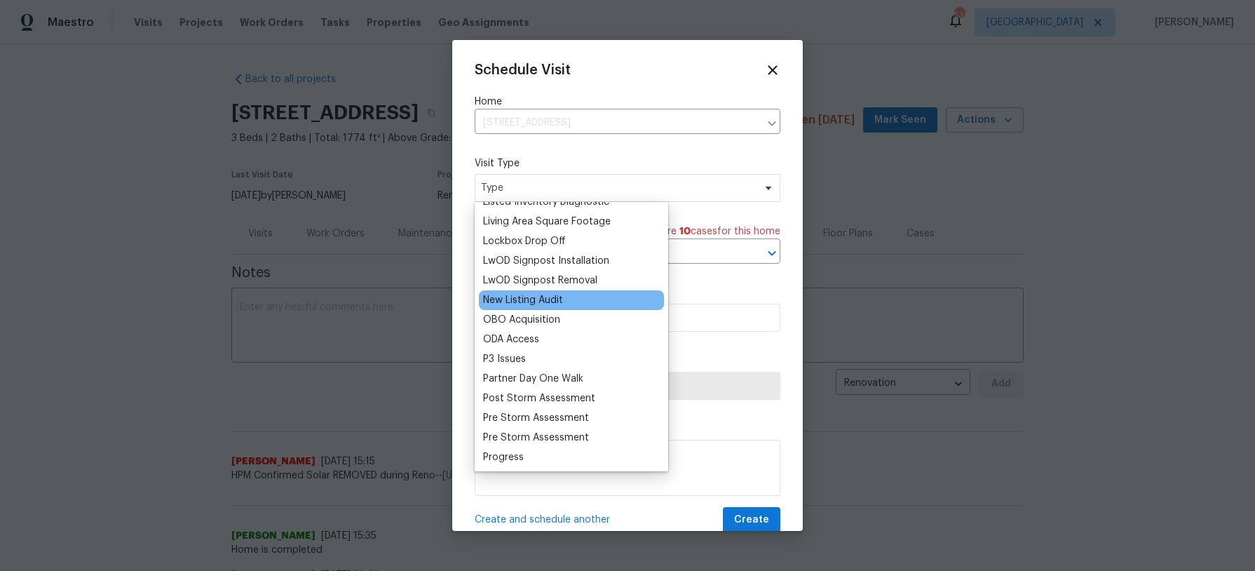
click at [555, 301] on div "New Listing Audit" at bounding box center [523, 300] width 80 height 14
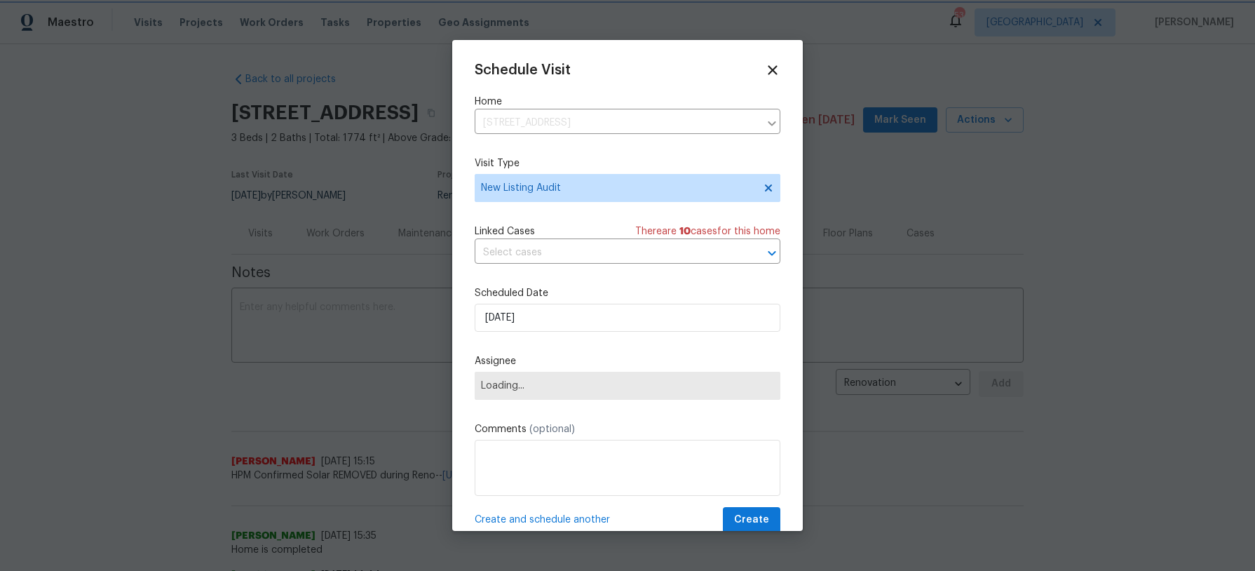
scroll to position [704, 0]
click at [550, 313] on input "[DATE]" at bounding box center [628, 318] width 306 height 28
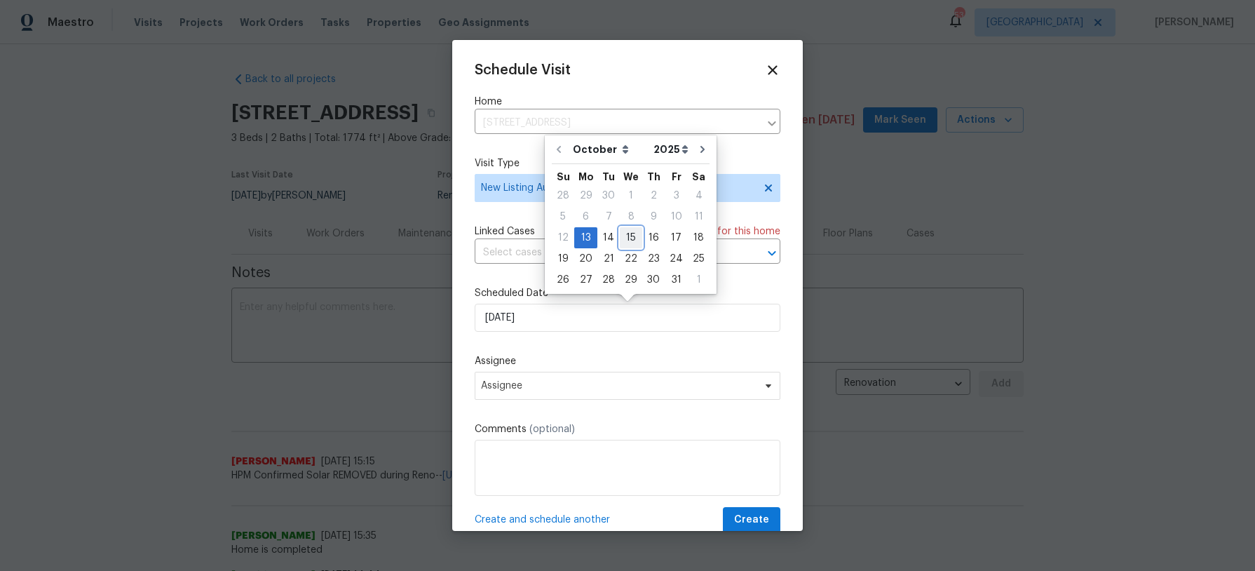
click at [633, 238] on div "15" at bounding box center [631, 238] width 22 height 20
type input "[DATE]"
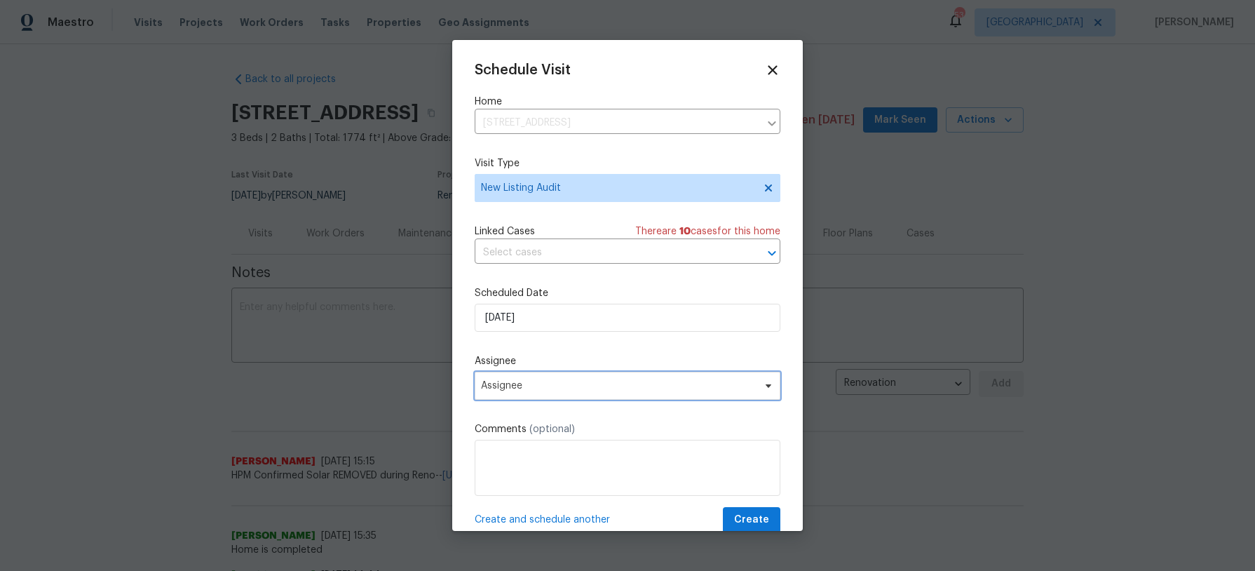
click at [589, 380] on span "Assignee" at bounding box center [618, 385] width 275 height 11
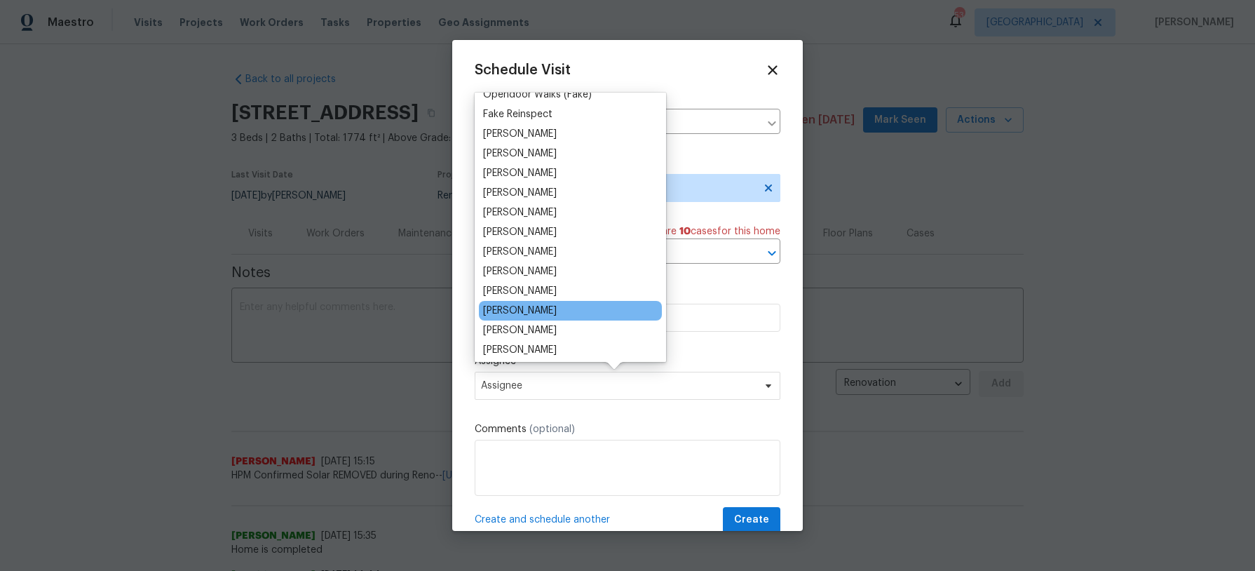
scroll to position [71, 0]
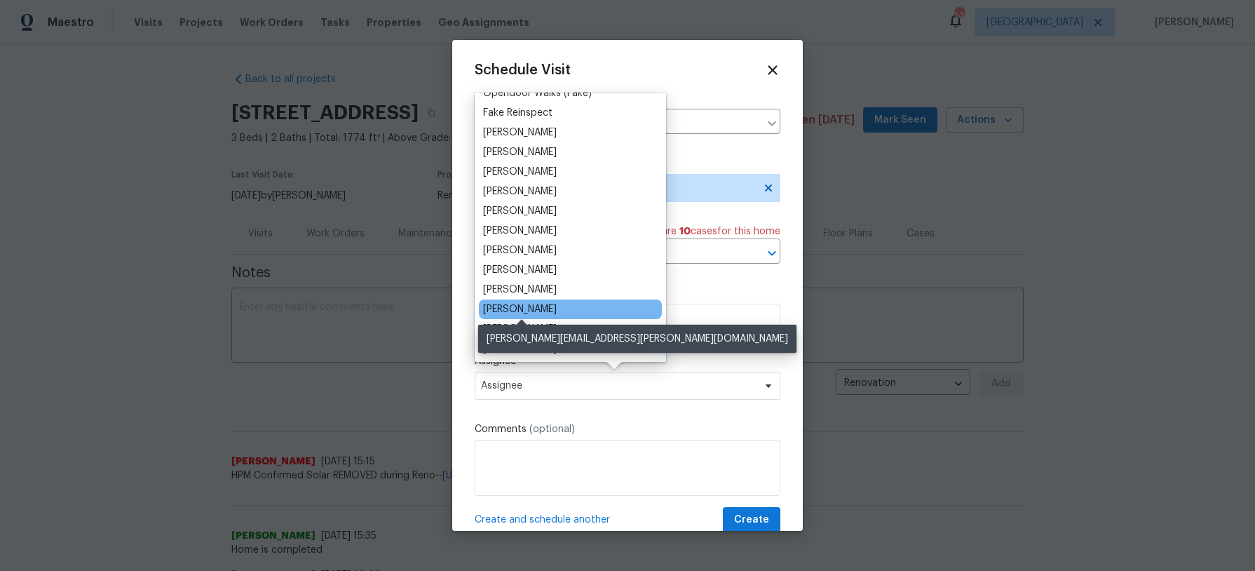
click at [557, 309] on div "[PERSON_NAME]" at bounding box center [520, 309] width 74 height 14
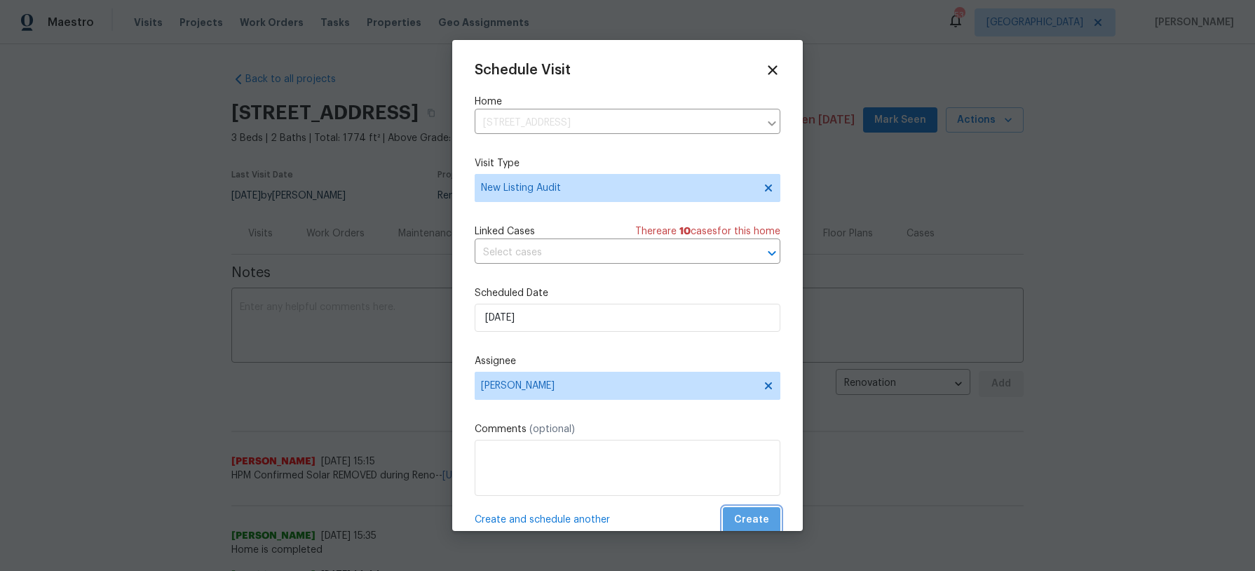
click at [756, 515] on span "Create" at bounding box center [751, 520] width 35 height 18
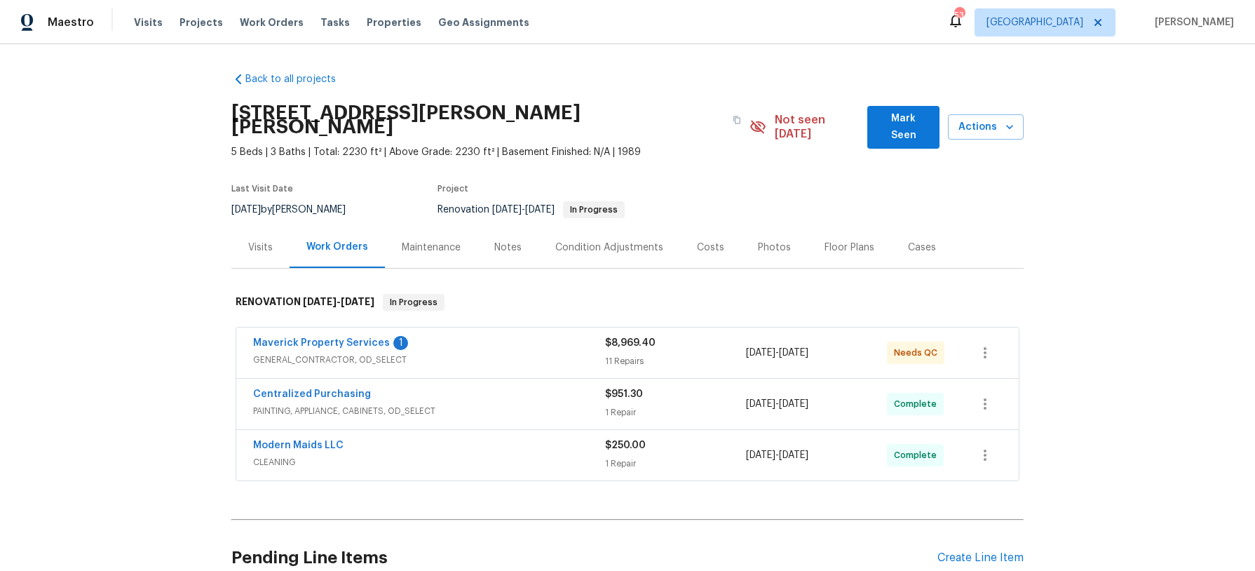
click at [513, 240] on div "Notes" at bounding box center [507, 247] width 27 height 14
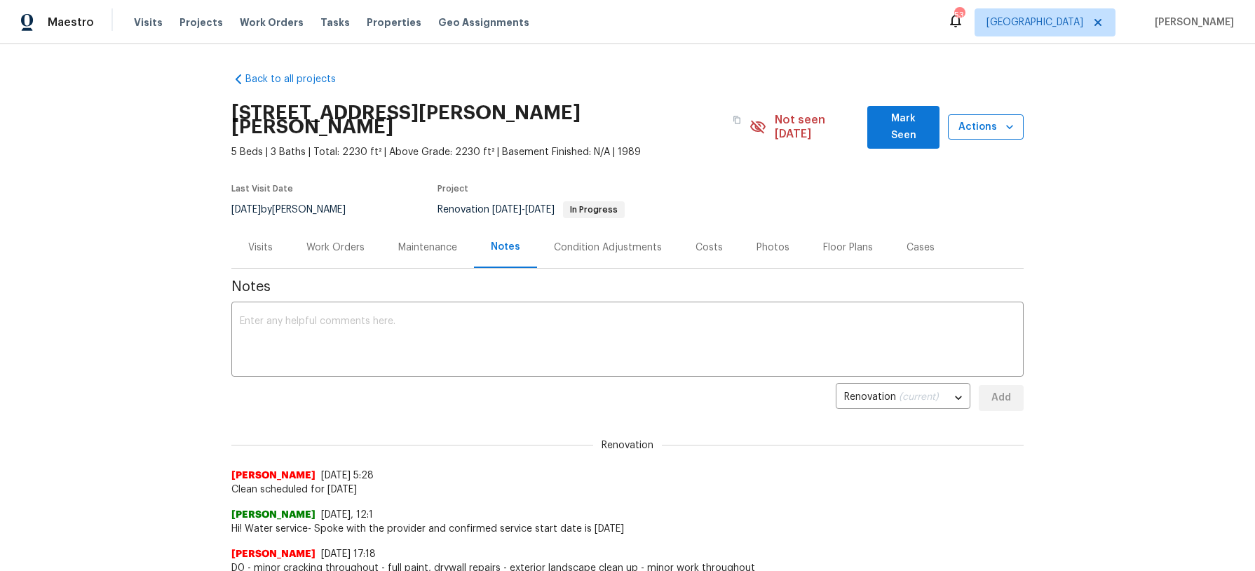
click at [1005, 120] on icon "button" at bounding box center [1010, 127] width 14 height 14
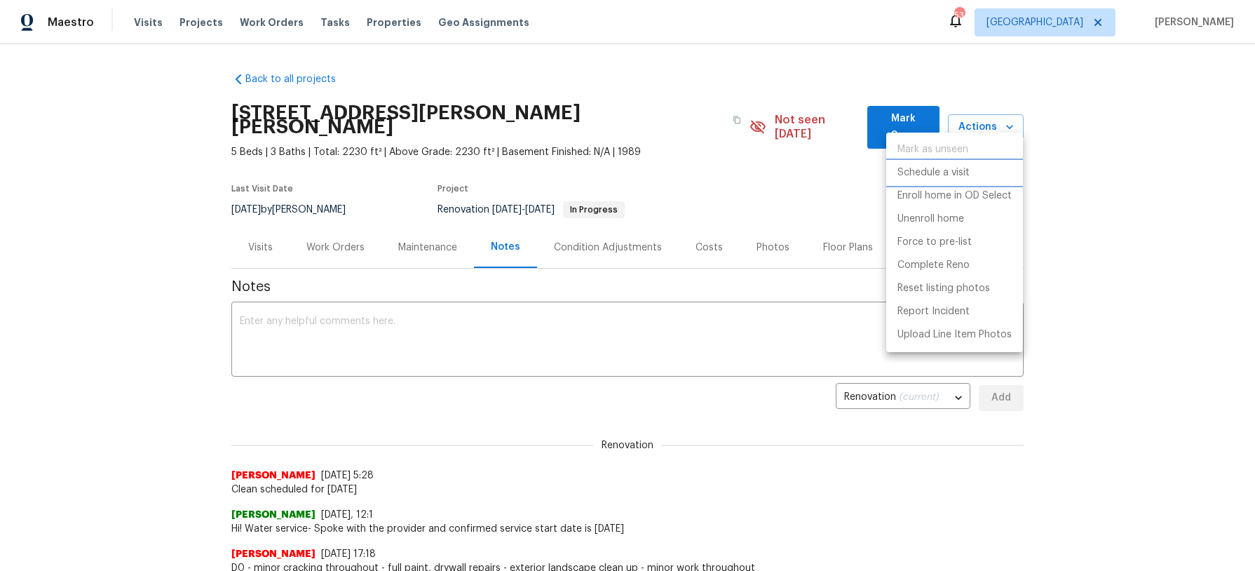
click at [954, 172] on p "Schedule a visit" at bounding box center [933, 172] width 72 height 15
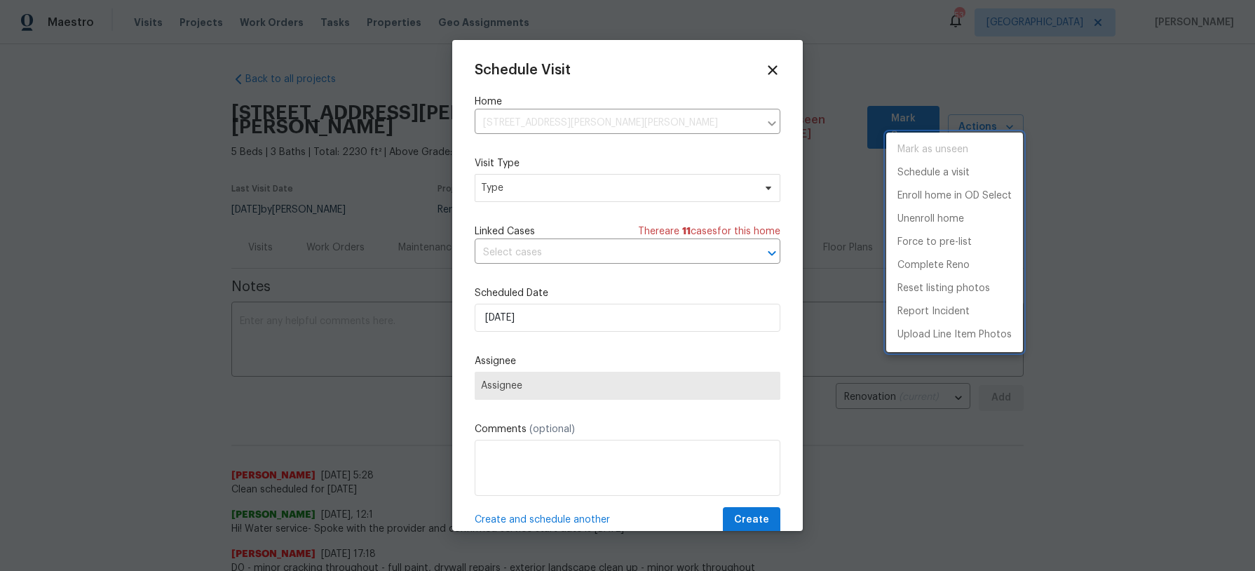
click at [620, 312] on div at bounding box center [627, 285] width 1255 height 571
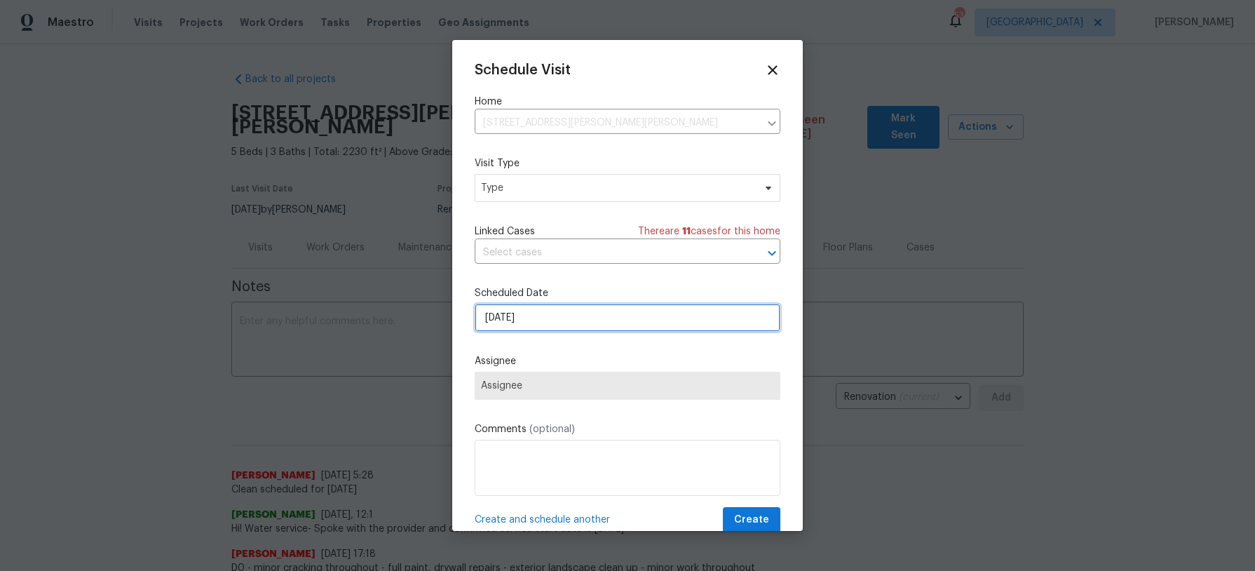
click at [614, 316] on input "10/13/2025" at bounding box center [628, 318] width 306 height 28
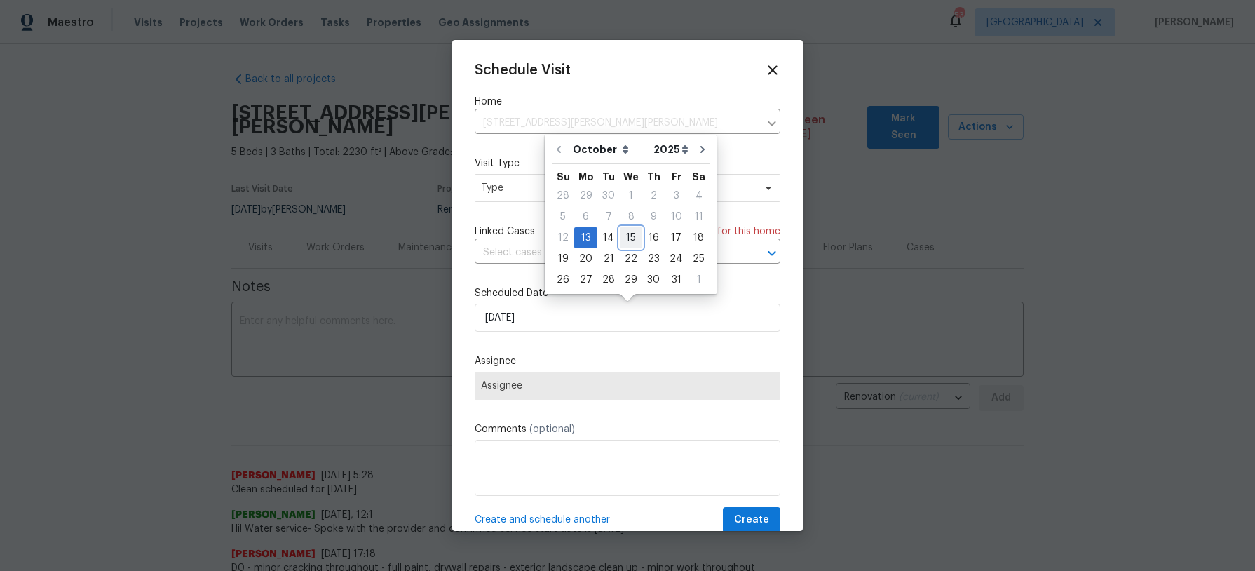
click at [633, 236] on div "15" at bounding box center [631, 238] width 22 height 20
type input "10/15/2025"
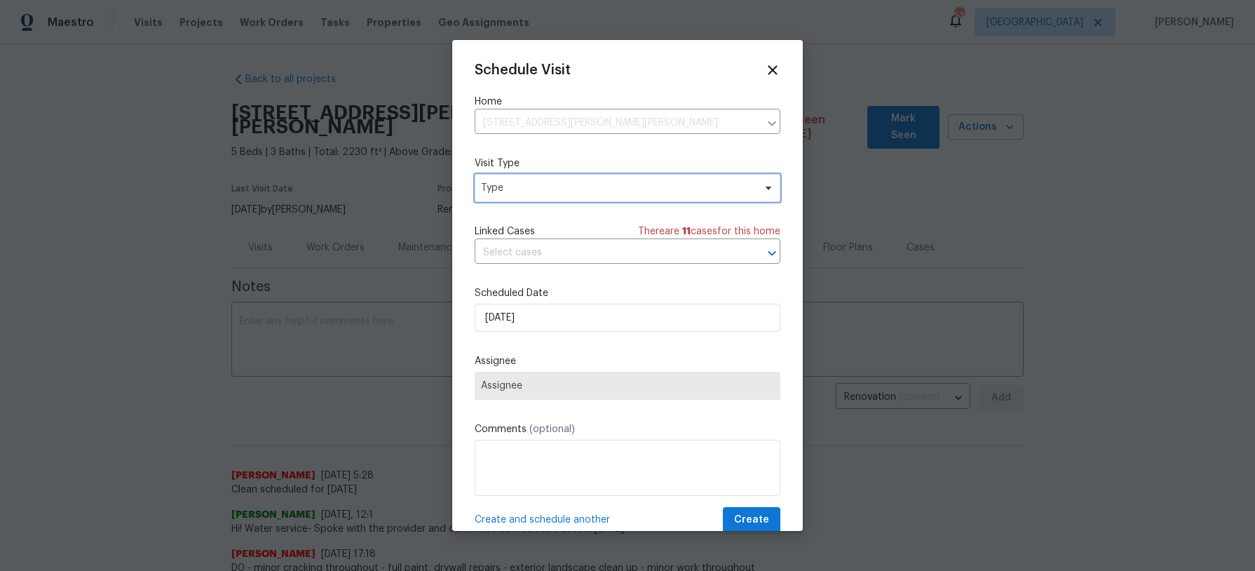
click at [656, 192] on span "Type" at bounding box center [617, 188] width 273 height 14
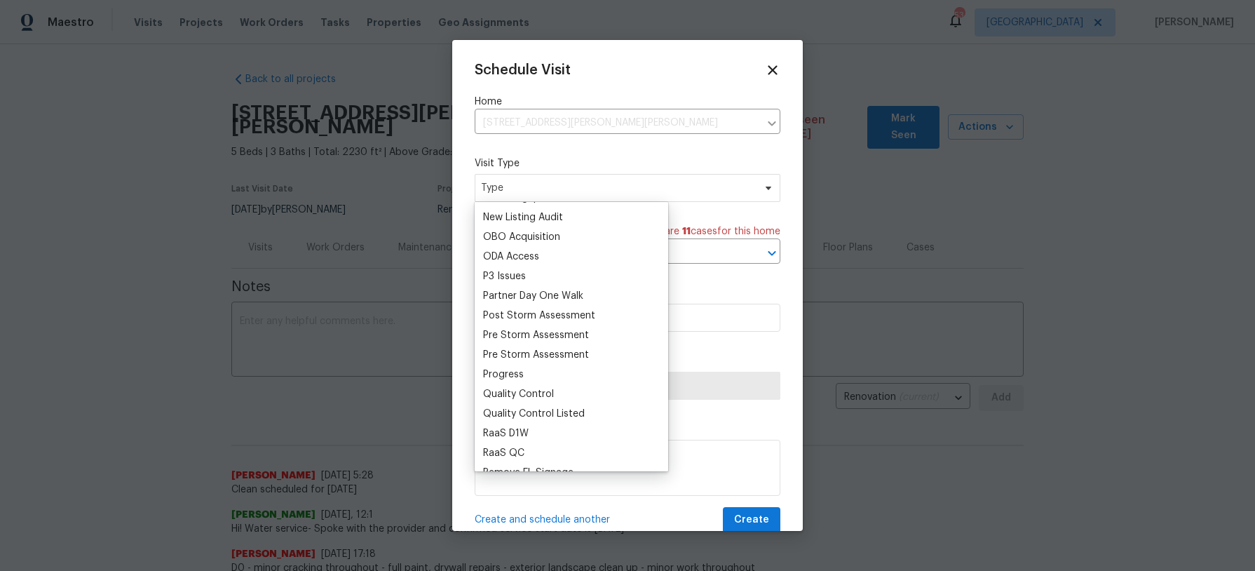
scroll to position [794, 0]
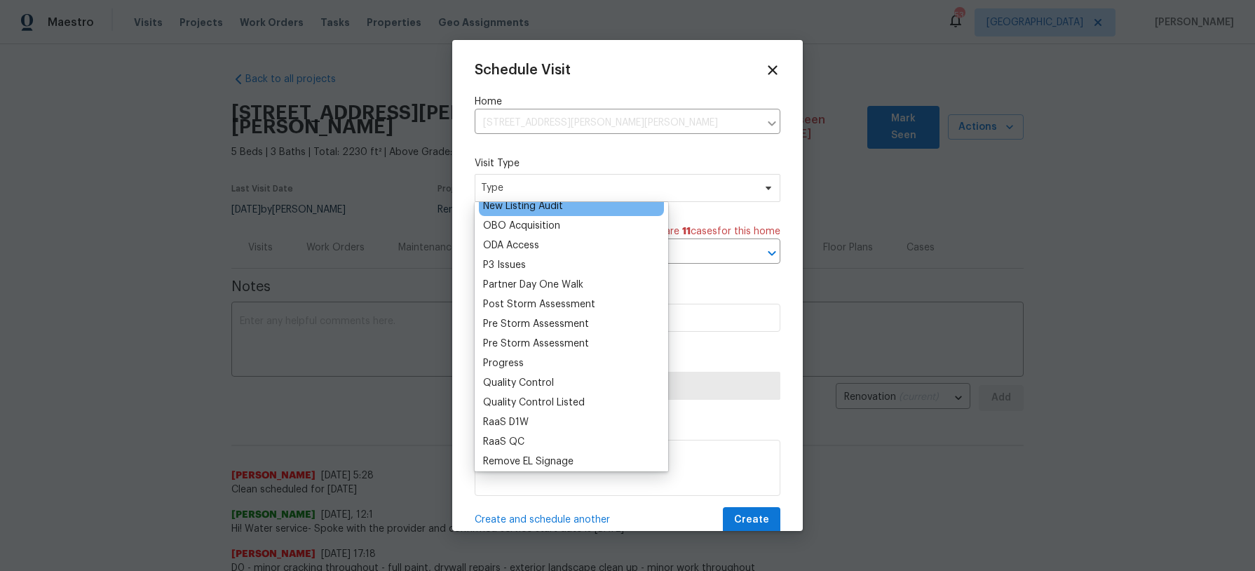
click at [578, 209] on div "New Listing Audit" at bounding box center [571, 206] width 185 height 20
click at [553, 208] on div "New Listing Audit" at bounding box center [523, 206] width 80 height 14
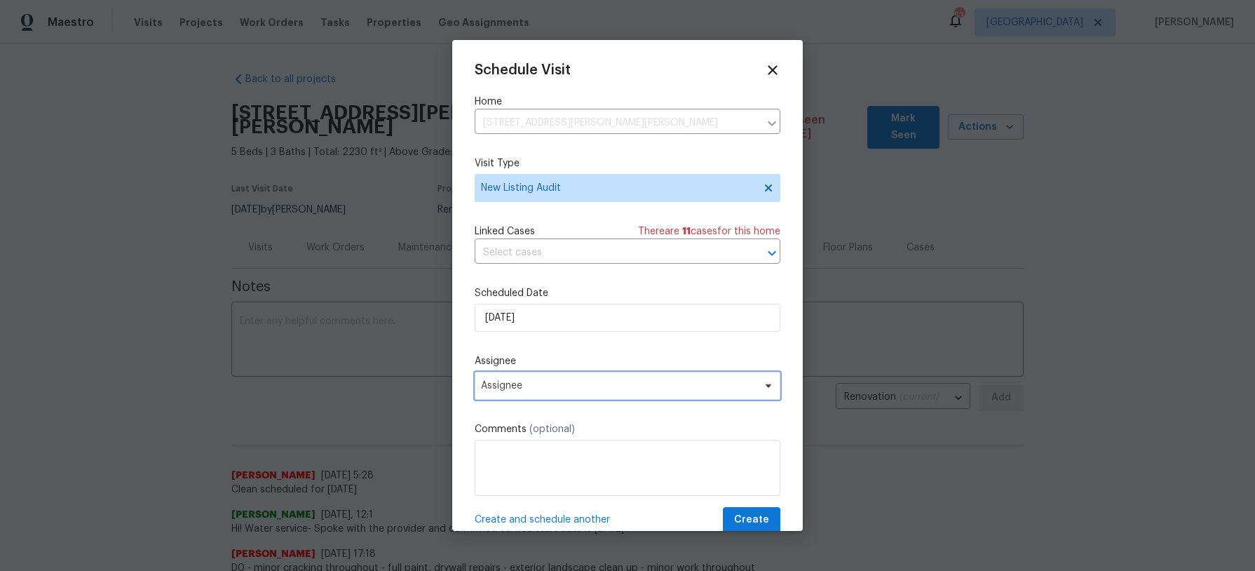
click at [598, 391] on span "Assignee" at bounding box center [618, 385] width 275 height 11
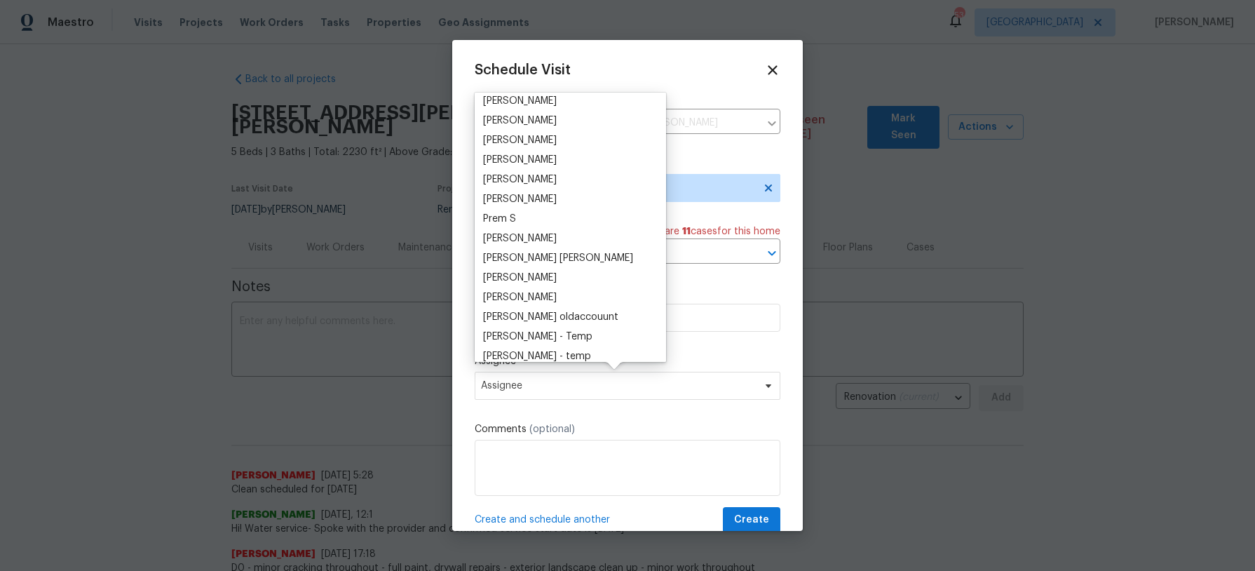
scroll to position [282, 0]
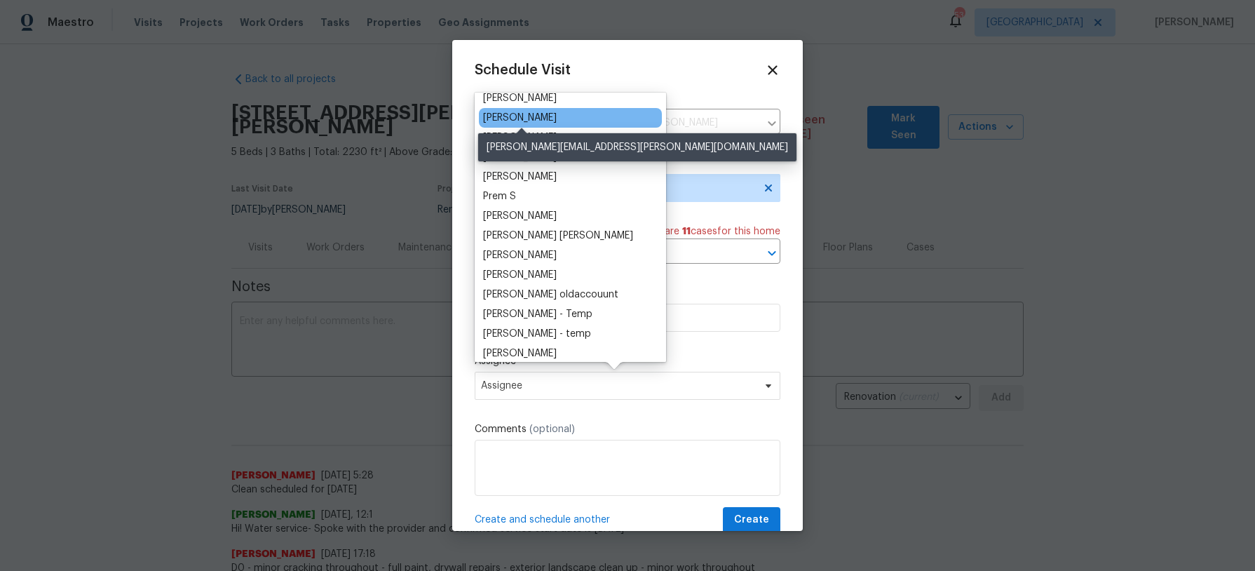
click at [555, 116] on div "[PERSON_NAME]" at bounding box center [520, 118] width 74 height 14
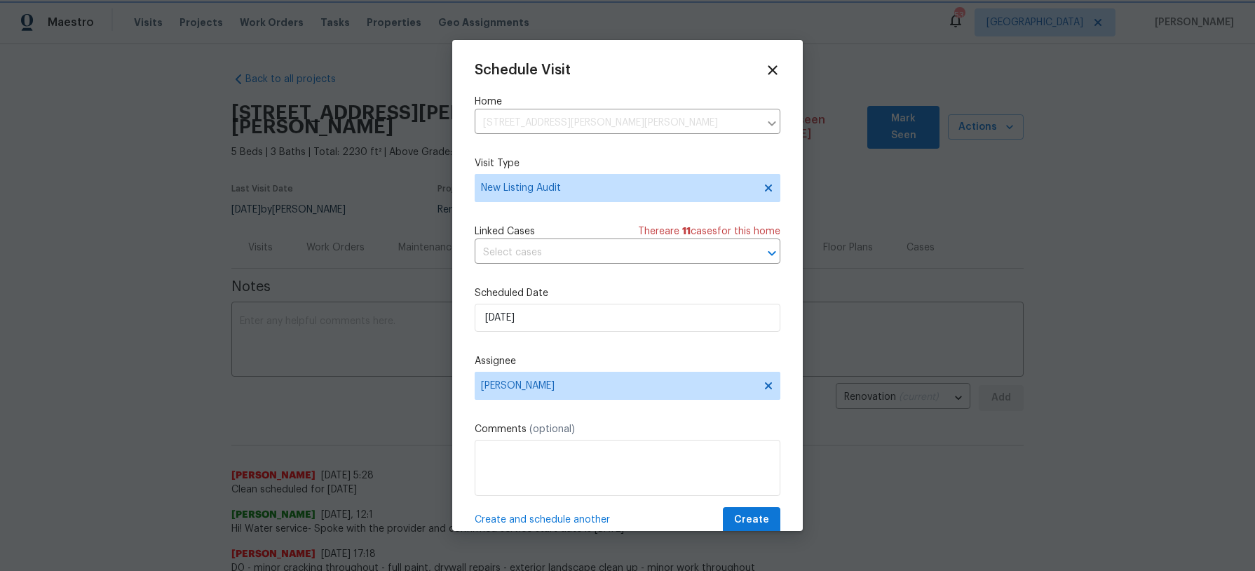
scroll to position [25, 0]
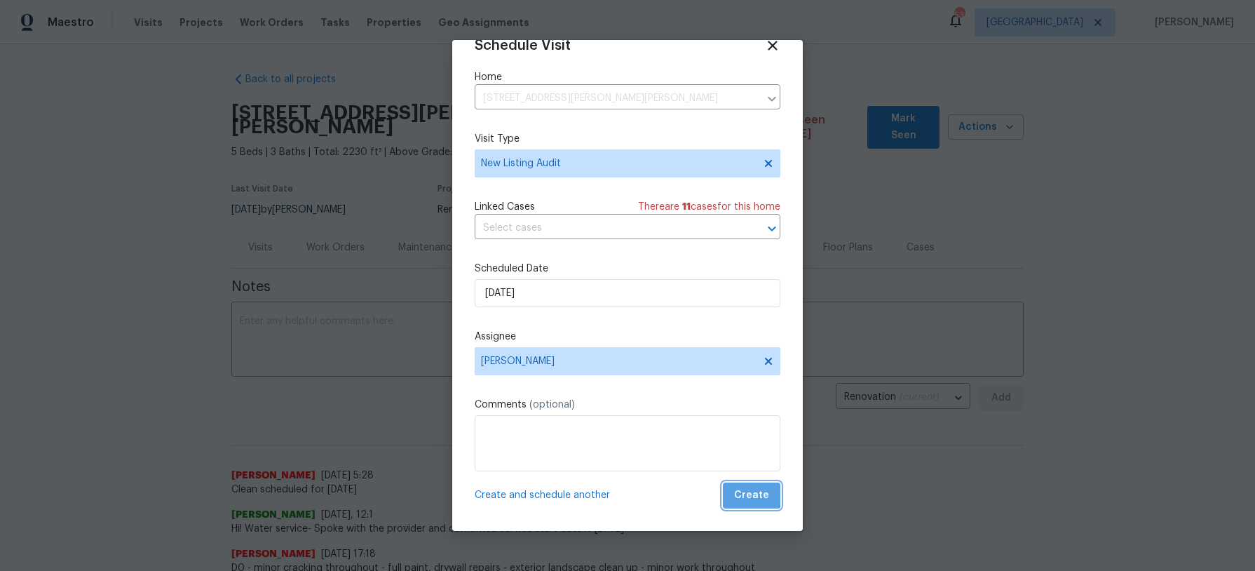
click at [754, 490] on span "Create" at bounding box center [751, 496] width 35 height 18
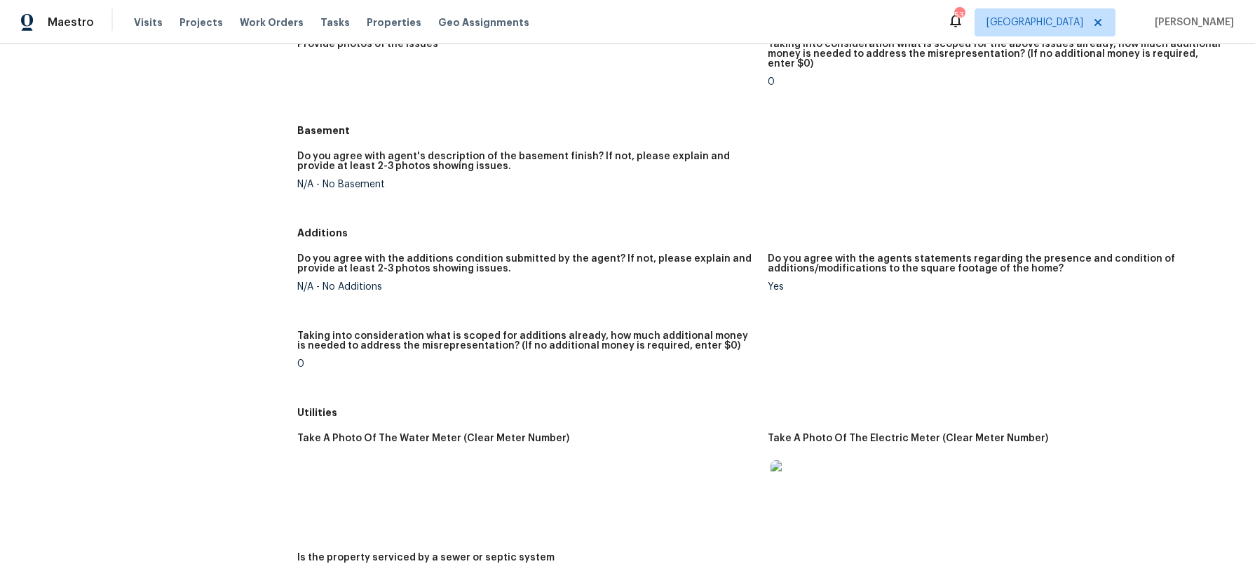
scroll to position [1930, 0]
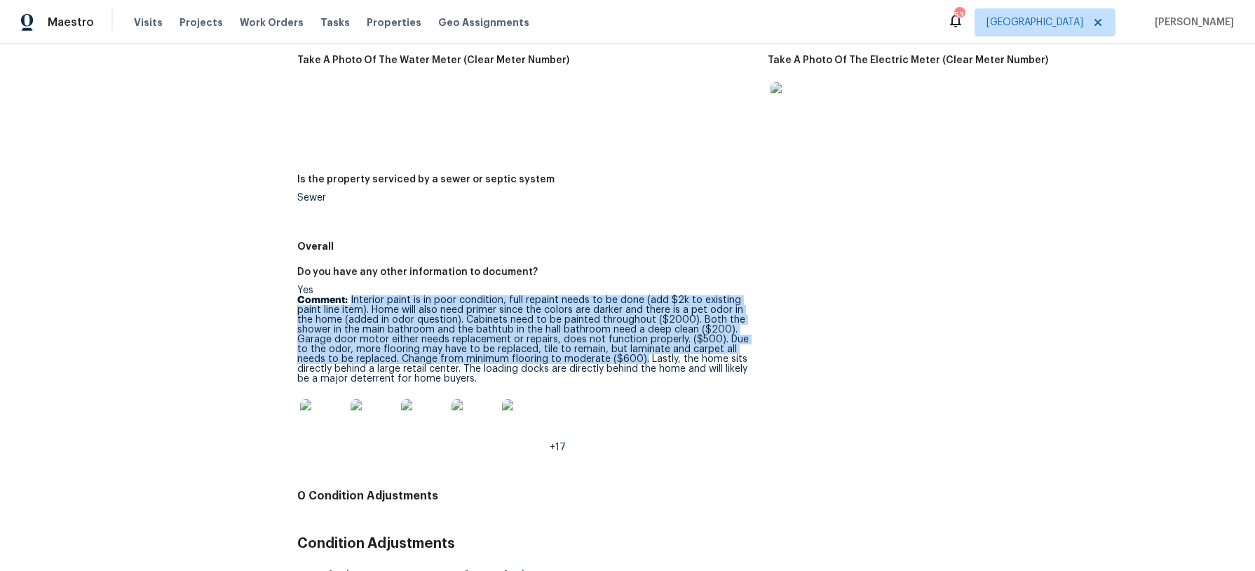
drag, startPoint x: 351, startPoint y: 231, endPoint x: 583, endPoint y: 292, distance: 240.5
click at [583, 295] on p "Comment: Interior paint is in poor condition, full repaint needs to be done (ad…" at bounding box center [526, 339] width 459 height 88
copy p "Interior paint is in poor condition, full repaint needs to be done (add $2k to …"
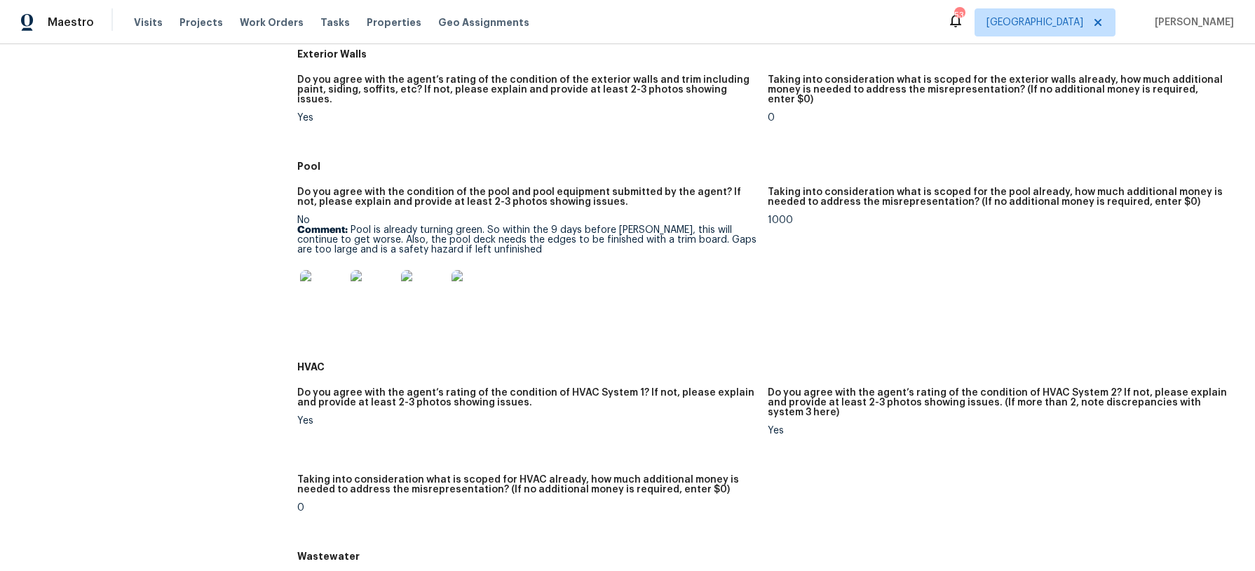
scroll to position [602, 0]
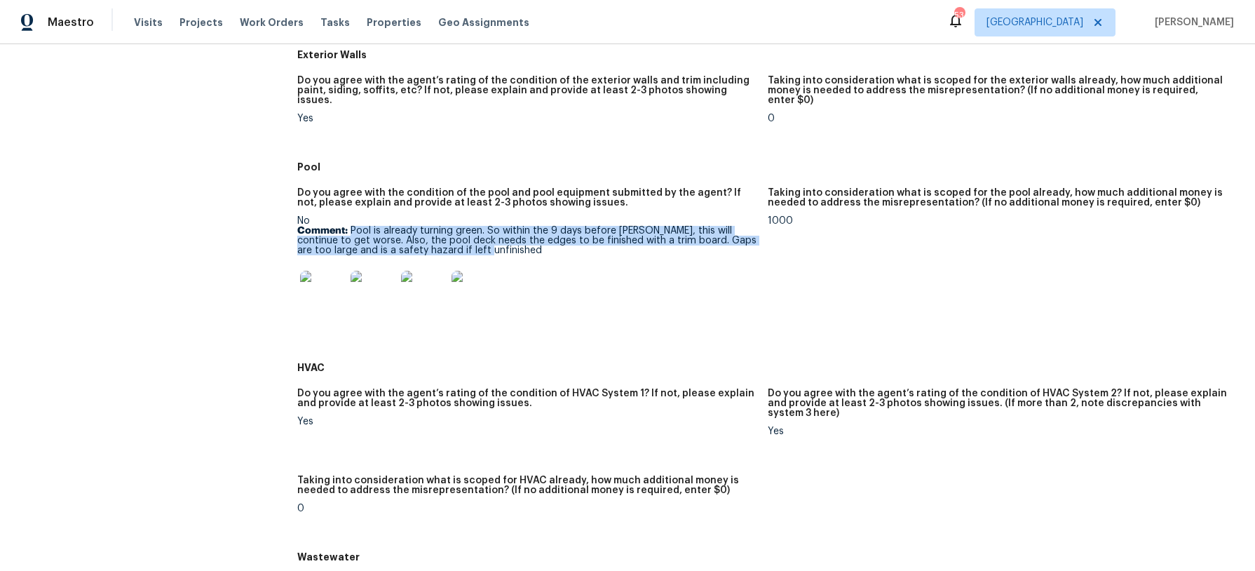
drag, startPoint x: 351, startPoint y: 201, endPoint x: 457, endPoint y: 217, distance: 107.8
click at [457, 226] on p "Comment: Pool is already turning green. So within the 9 days before COE, this w…" at bounding box center [526, 240] width 459 height 29
copy p "Pool is already turning green. So within the 9 days before COE, this will conti…"
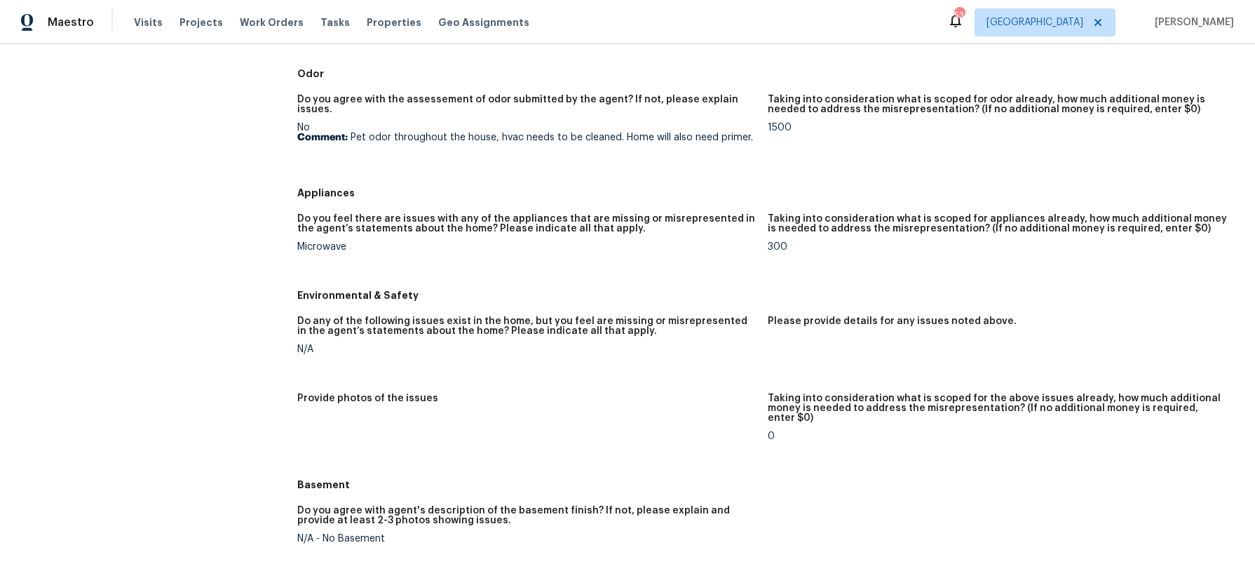
scroll to position [1214, 0]
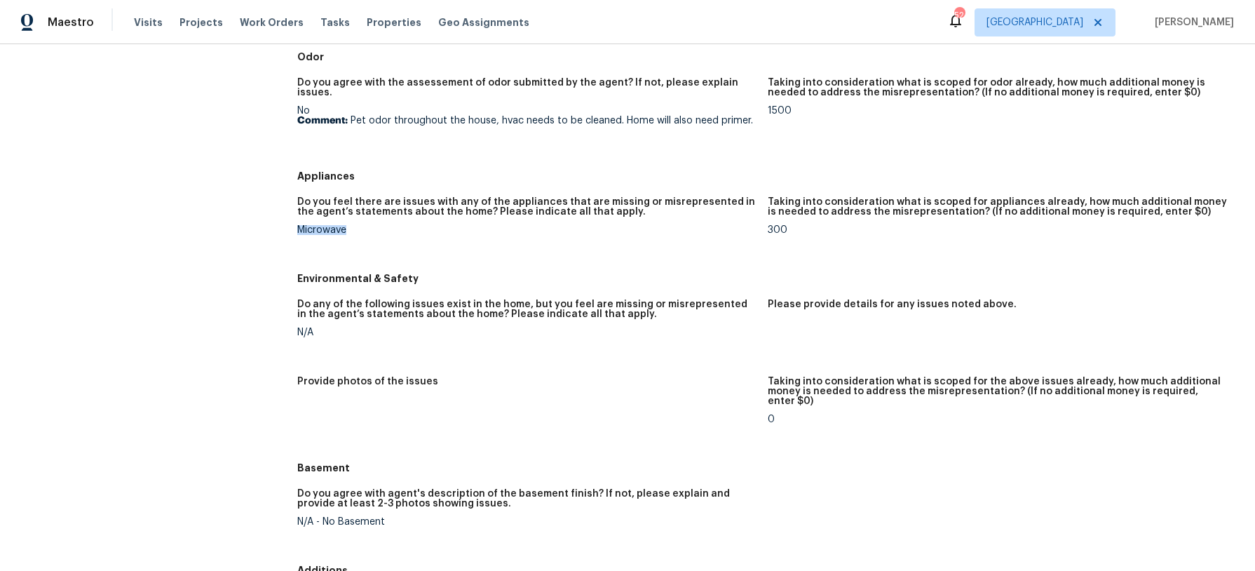
drag, startPoint x: 298, startPoint y: 172, endPoint x: 346, endPoint y: 173, distance: 48.4
click at [346, 225] on div "Microwave" at bounding box center [526, 230] width 459 height 10
copy div "Microwave"
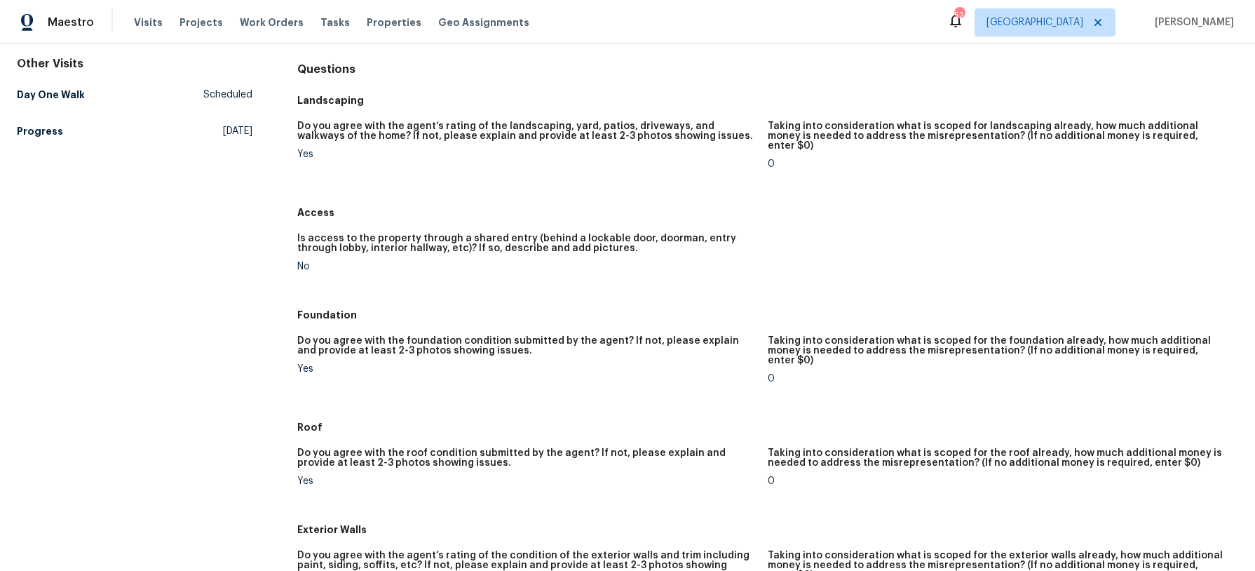
scroll to position [0, 0]
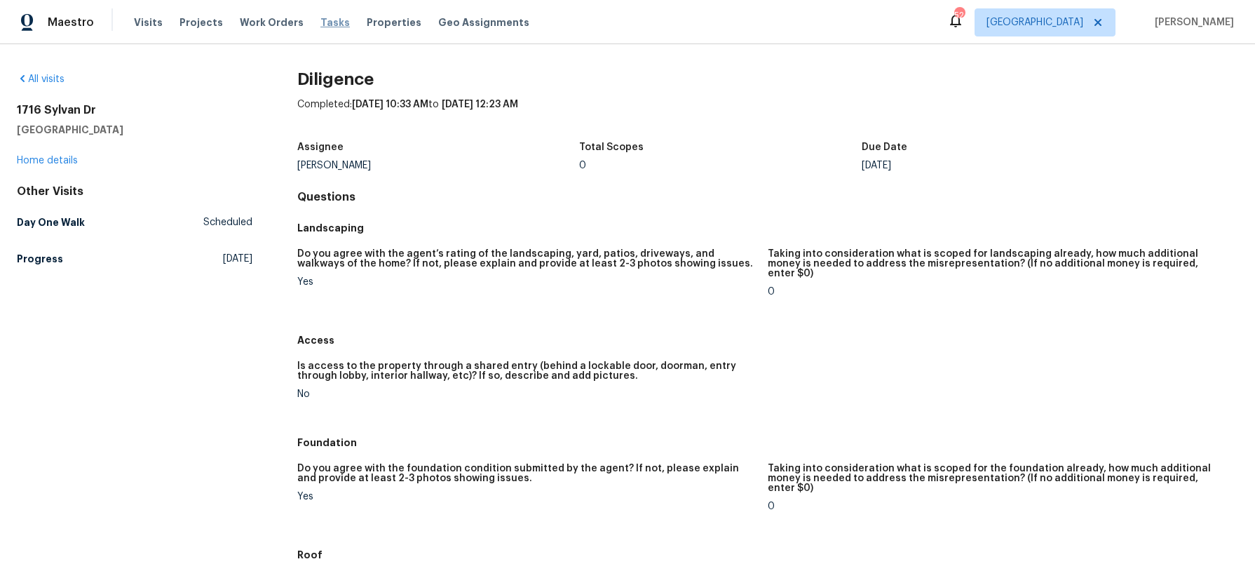
click at [320, 24] on span "Tasks" at bounding box center [334, 23] width 29 height 10
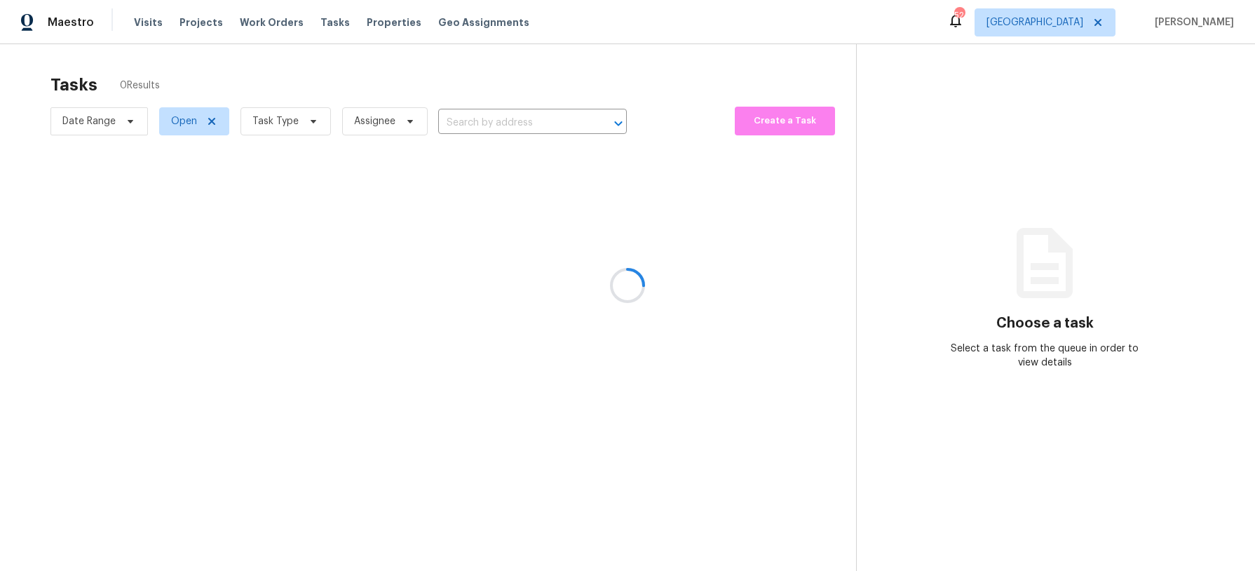
click at [312, 124] on div at bounding box center [627, 285] width 1255 height 571
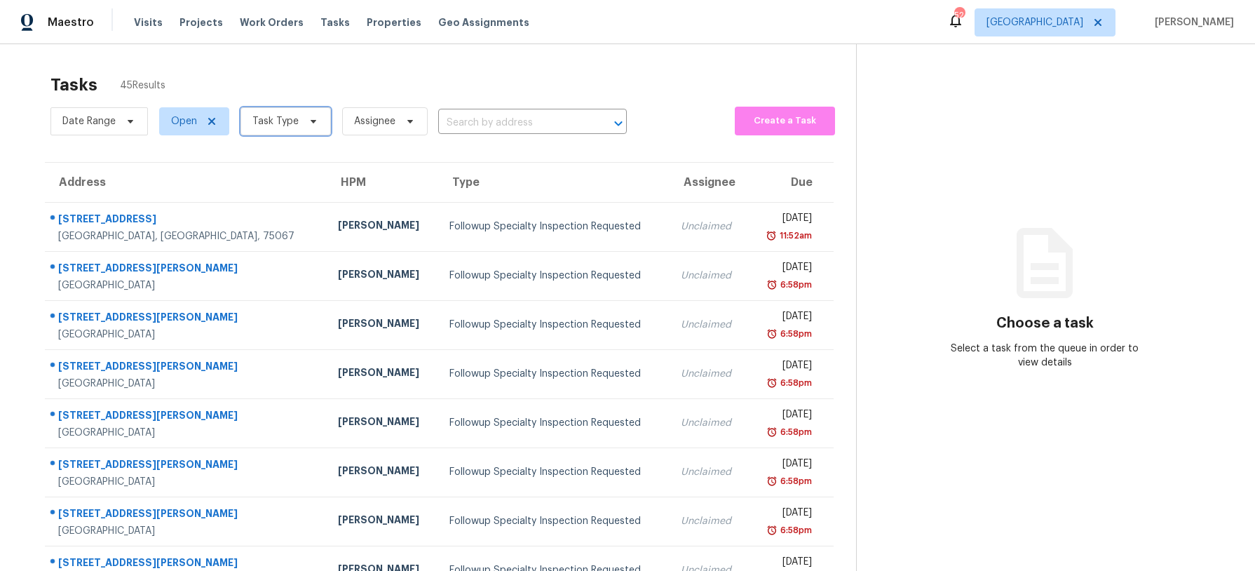
click at [312, 124] on icon at bounding box center [313, 121] width 11 height 11
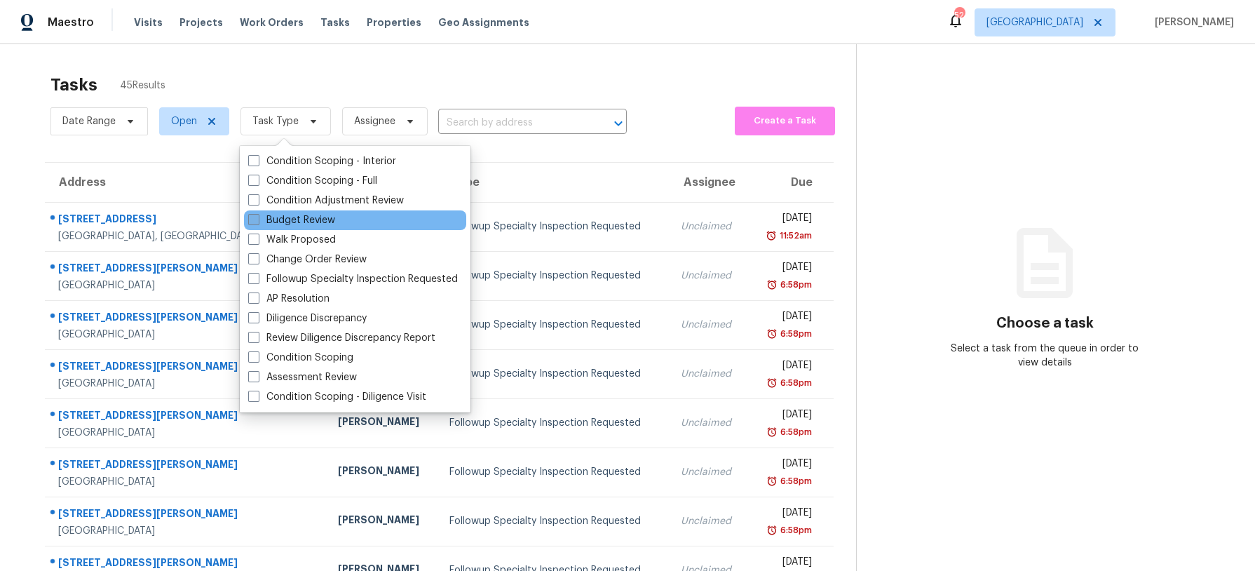
click at [309, 216] on label "Budget Review" at bounding box center [291, 220] width 87 height 14
click at [257, 216] on input "Budget Review" at bounding box center [252, 217] width 9 height 9
checkbox input "true"
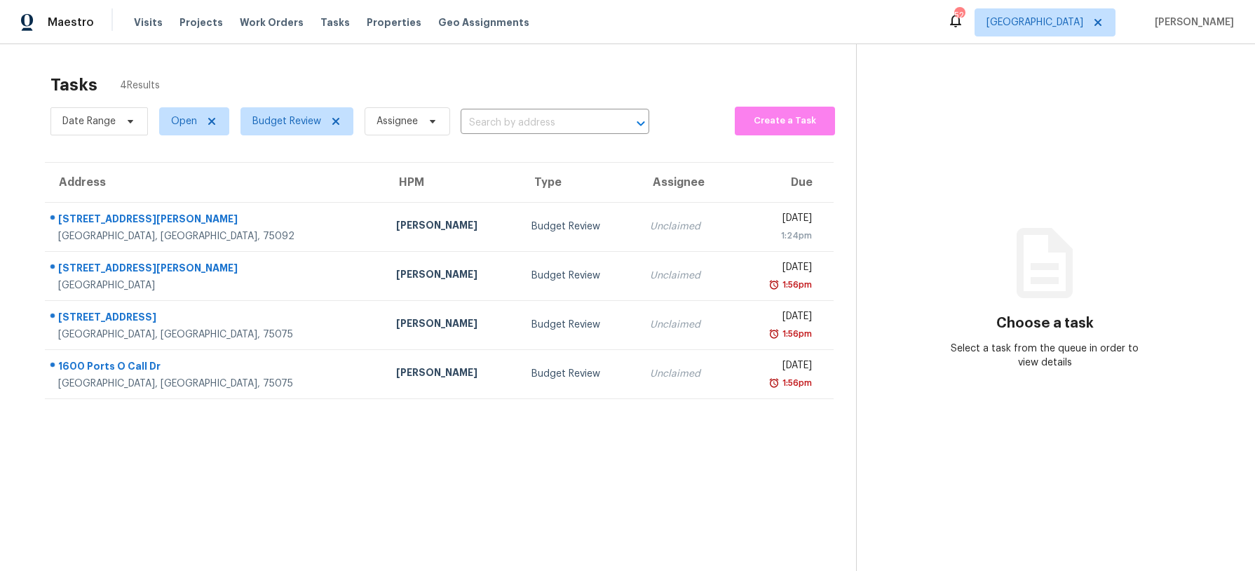
click at [362, 79] on div "Tasks 4 Results" at bounding box center [453, 85] width 806 height 36
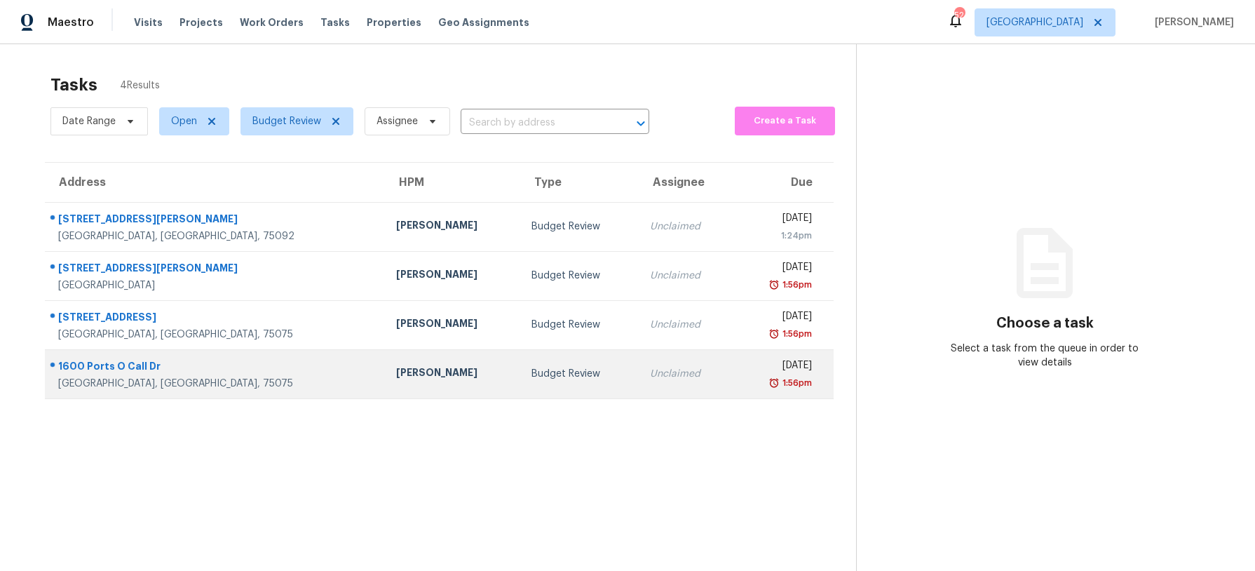
click at [531, 369] on div "Budget Review" at bounding box center [579, 374] width 96 height 14
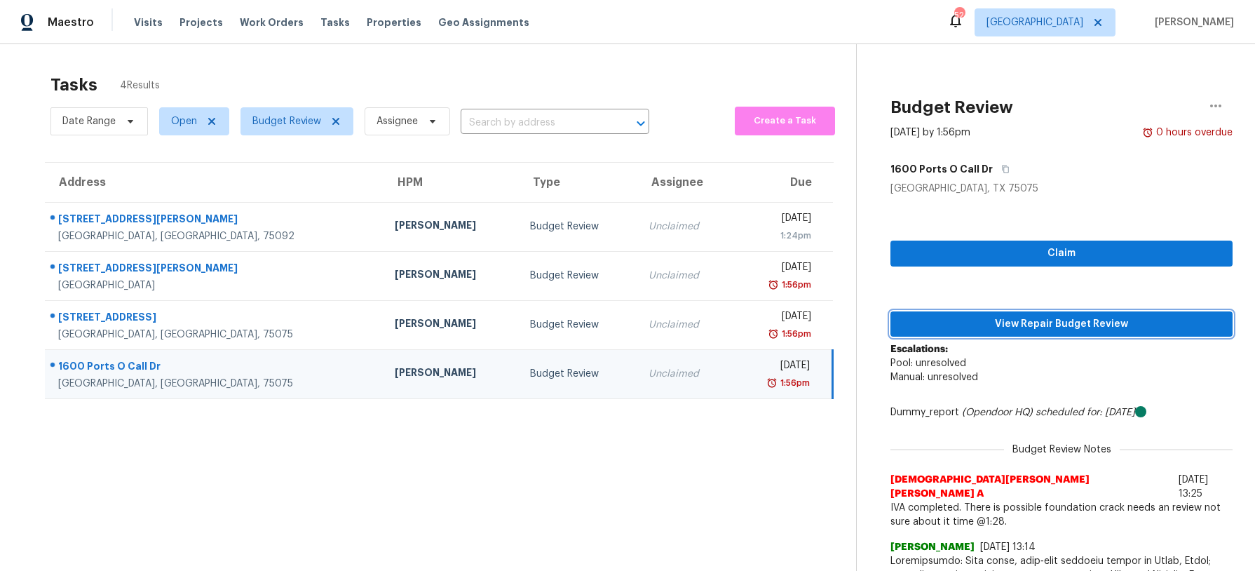
click at [988, 323] on span "View Repair Budget Review" at bounding box center [1062, 325] width 320 height 18
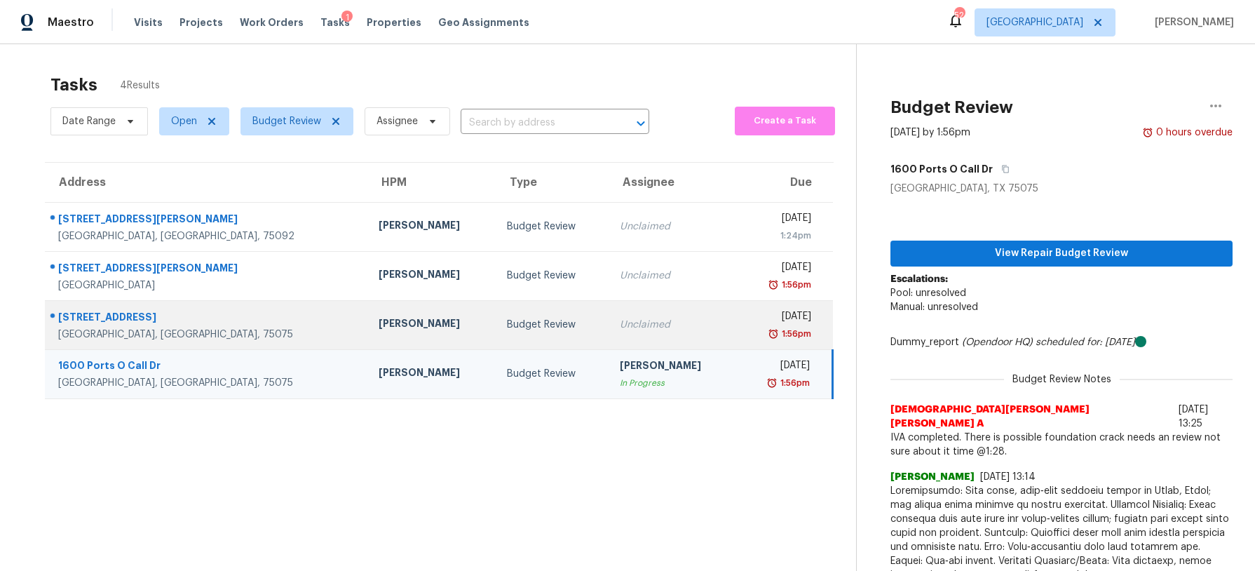
click at [609, 312] on td "Unclaimed" at bounding box center [673, 324] width 128 height 49
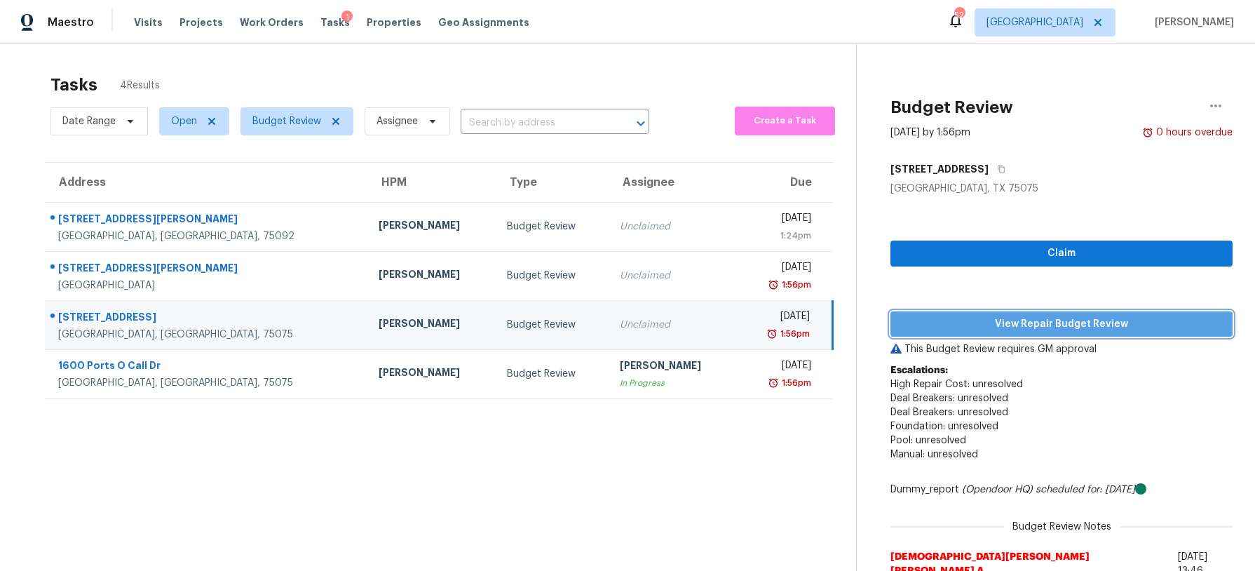
click at [932, 320] on span "View Repair Budget Review" at bounding box center [1062, 325] width 320 height 18
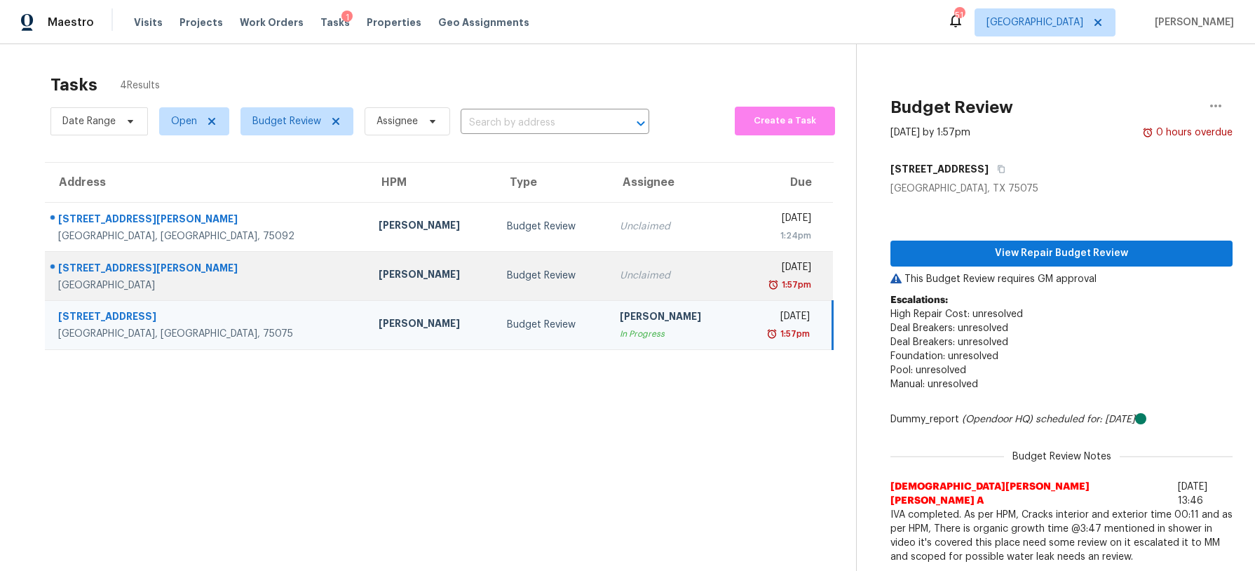
click at [620, 278] on div "Unclaimed" at bounding box center [673, 276] width 106 height 14
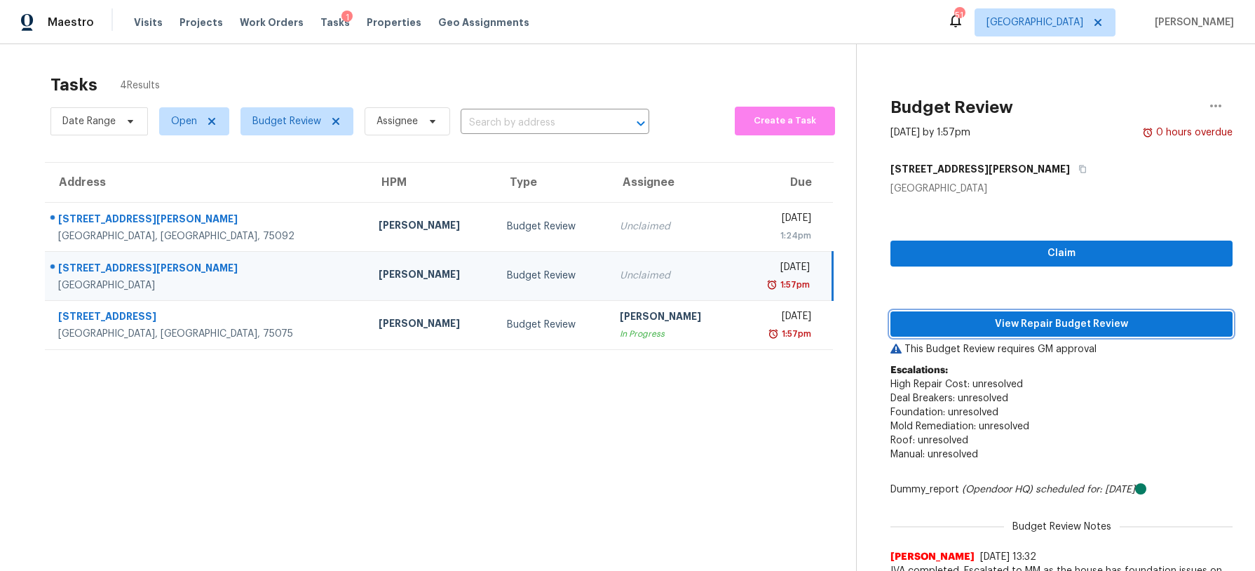
click at [984, 327] on span "View Repair Budget Review" at bounding box center [1062, 325] width 320 height 18
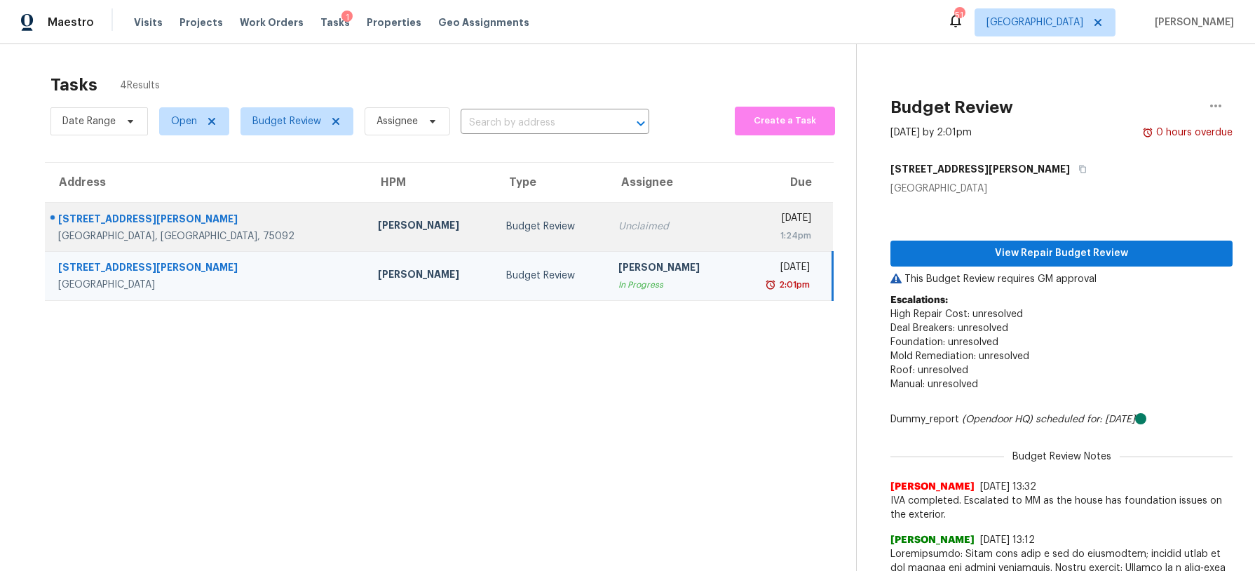
click at [495, 212] on td "Budget Review" at bounding box center [551, 226] width 112 height 49
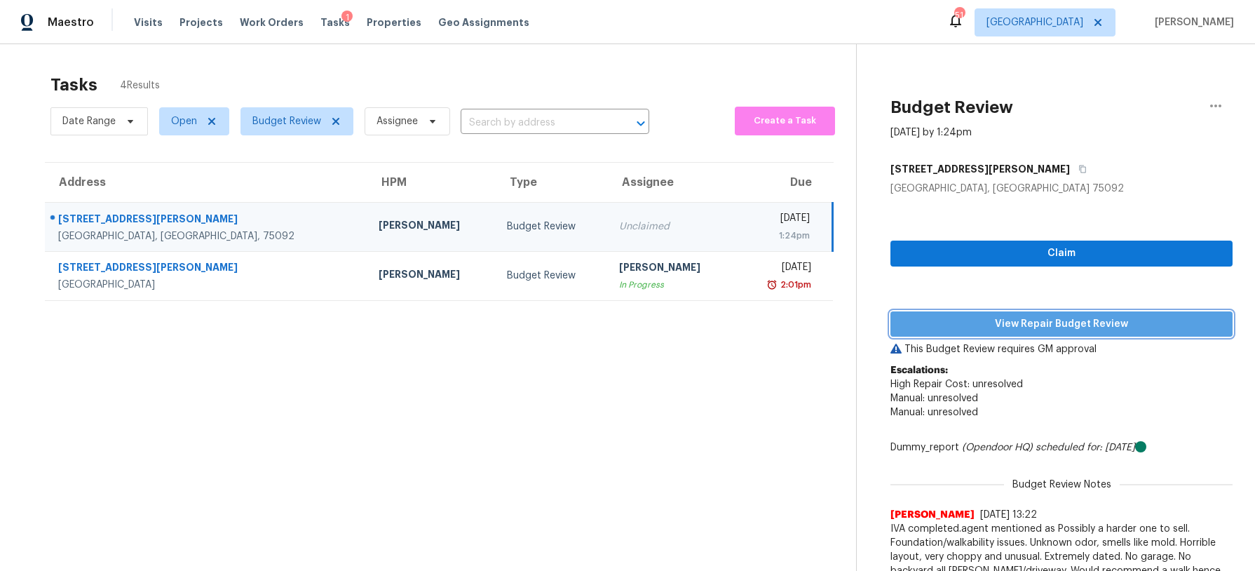
click at [971, 319] on span "View Repair Budget Review" at bounding box center [1062, 325] width 320 height 18
